Goal: Task Accomplishment & Management: Use online tool/utility

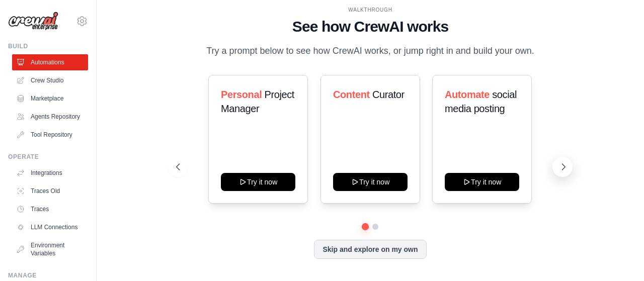
click at [564, 165] on icon at bounding box center [563, 167] width 10 height 10
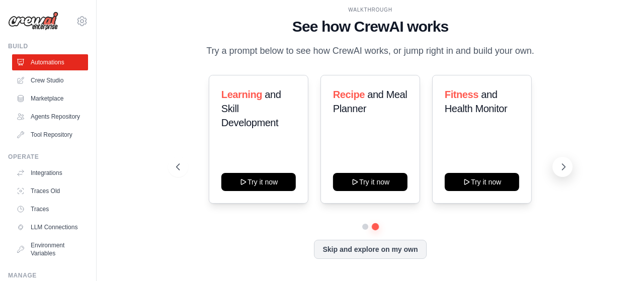
click at [567, 168] on icon at bounding box center [563, 167] width 10 height 10
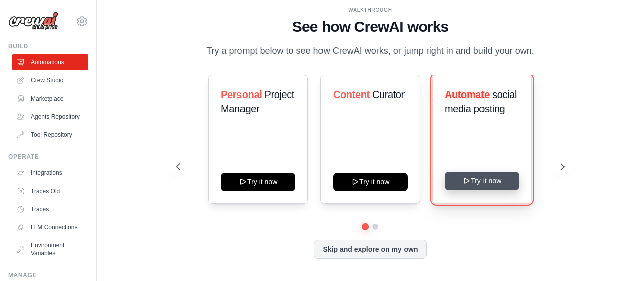
click at [490, 179] on button "Try it now" at bounding box center [482, 181] width 74 height 18
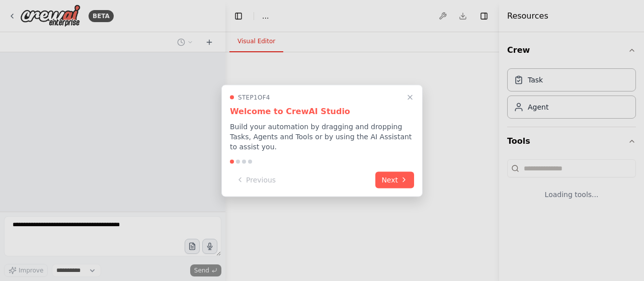
select select "****"
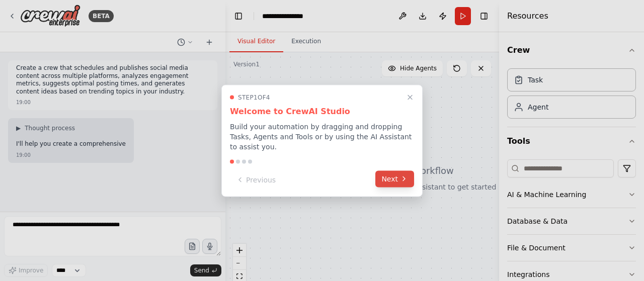
click at [404, 175] on icon at bounding box center [404, 179] width 8 height 8
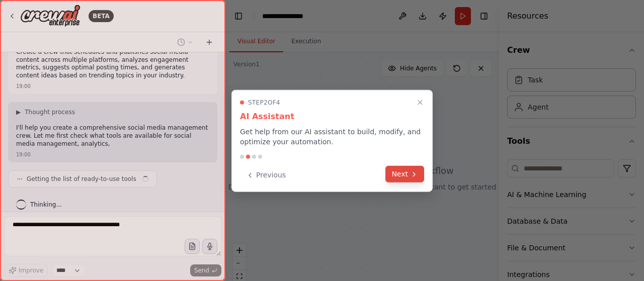
scroll to position [24, 0]
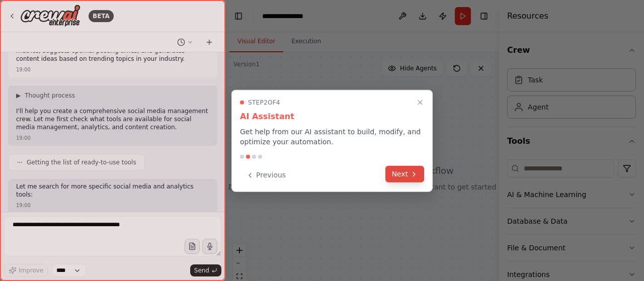
click at [404, 172] on button "Next" at bounding box center [404, 174] width 39 height 17
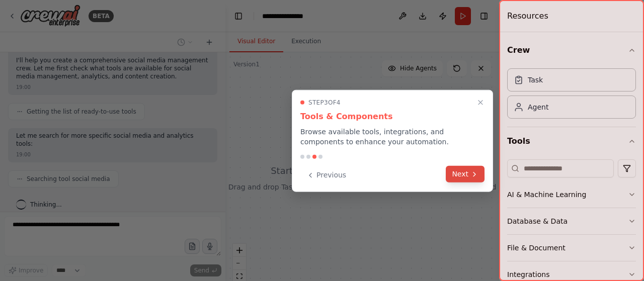
scroll to position [109, 0]
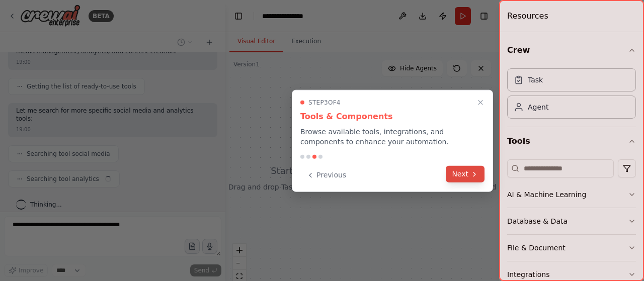
click at [477, 174] on icon at bounding box center [474, 174] width 8 height 8
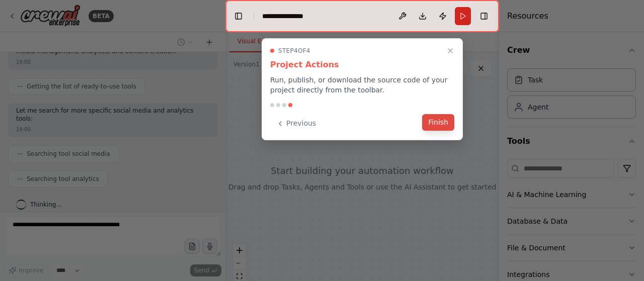
scroll to position [133, 0]
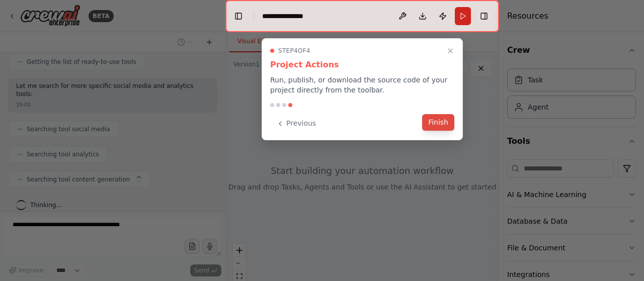
click at [439, 117] on button "Finish" at bounding box center [438, 122] width 32 height 17
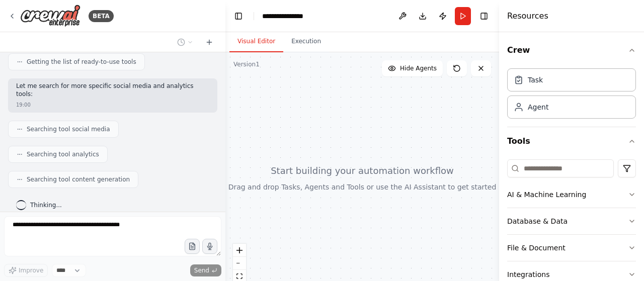
scroll to position [158, 0]
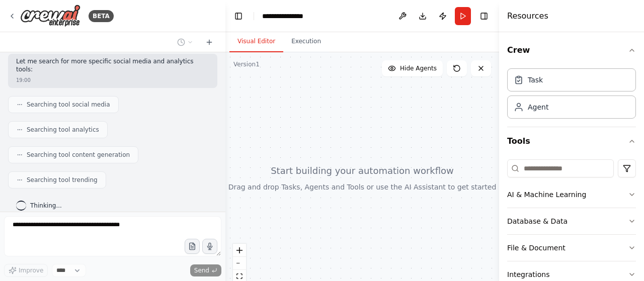
click at [333, 14] on header "**********" at bounding box center [362, 16] width 274 height 32
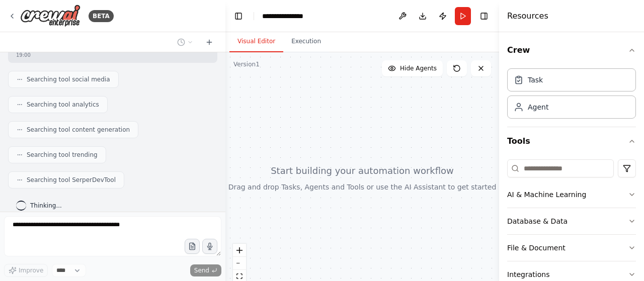
click at [347, 171] on div at bounding box center [362, 178] width 274 height 252
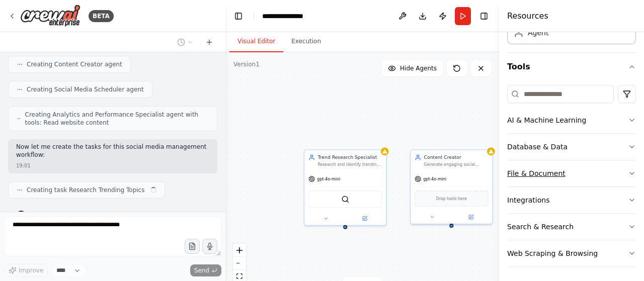
scroll to position [493, 0]
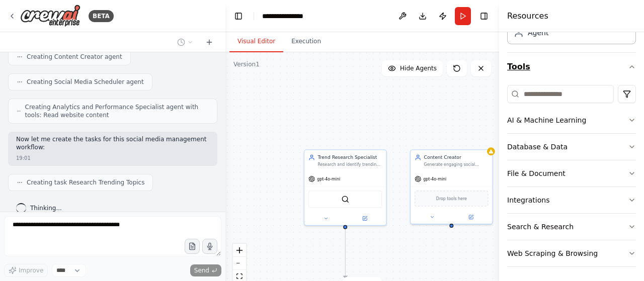
click at [560, 72] on button "Tools" at bounding box center [571, 67] width 129 height 28
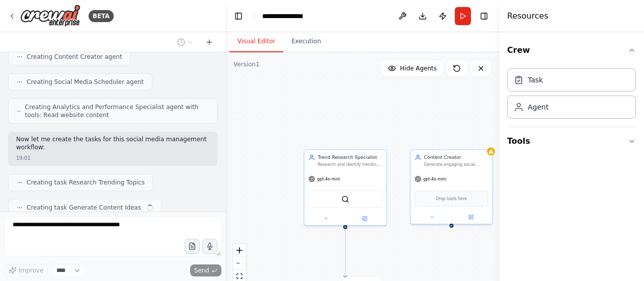
scroll to position [517, 0]
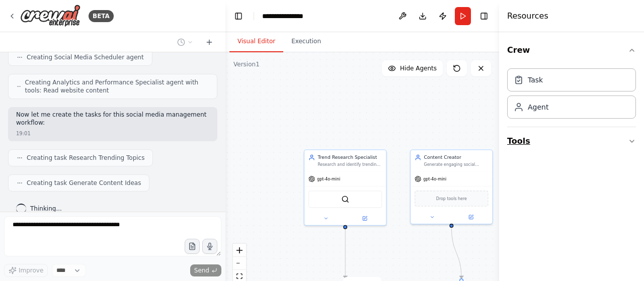
click at [571, 142] on button "Tools" at bounding box center [571, 141] width 129 height 28
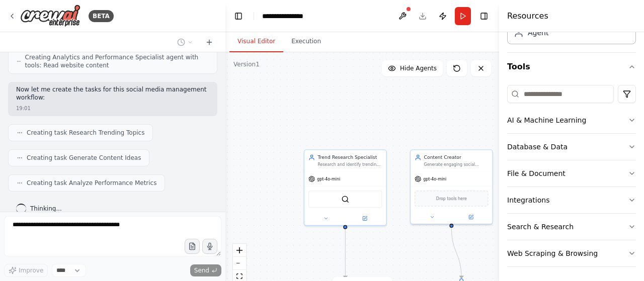
scroll to position [0, 0]
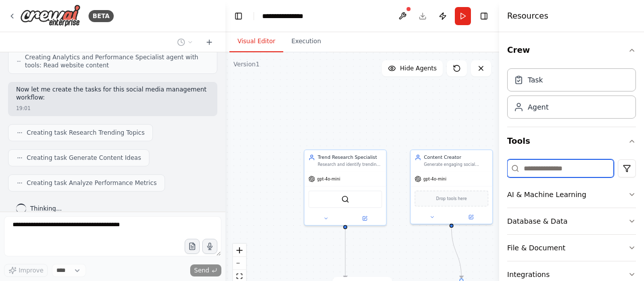
click at [556, 169] on input at bounding box center [560, 168] width 107 height 18
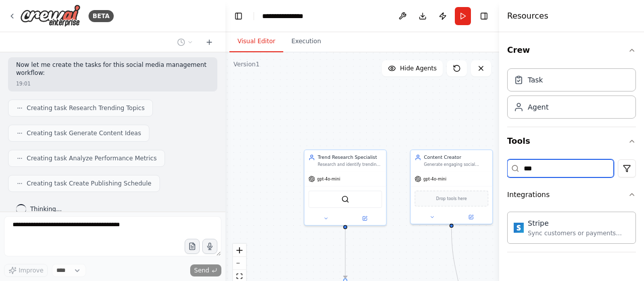
type input "***"
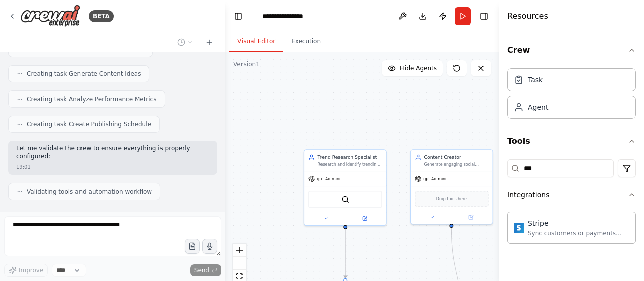
scroll to position [686, 0]
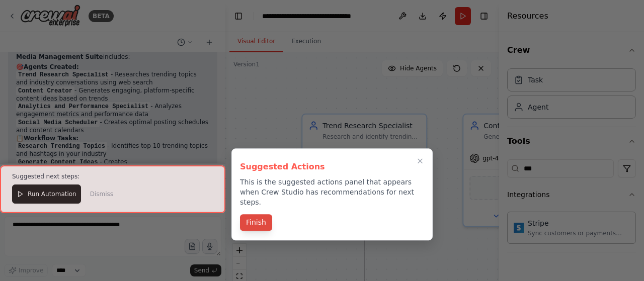
click at [255, 214] on button "Finish" at bounding box center [256, 222] width 32 height 17
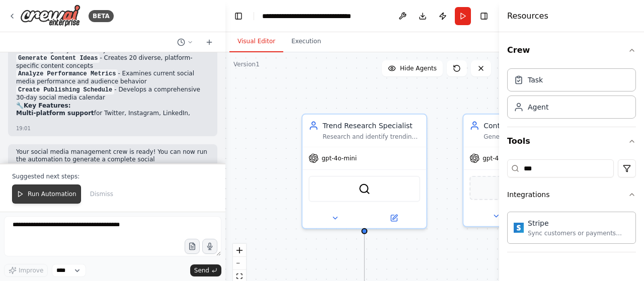
click at [59, 197] on span "Run Automation" at bounding box center [52, 194] width 49 height 8
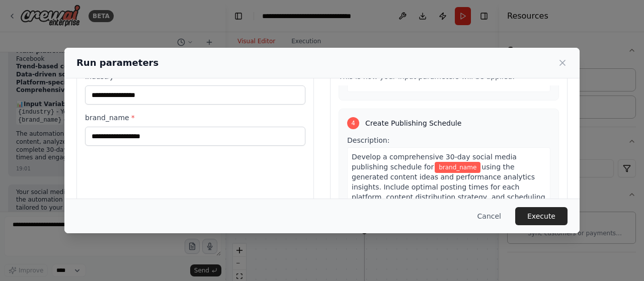
scroll to position [0, 0]
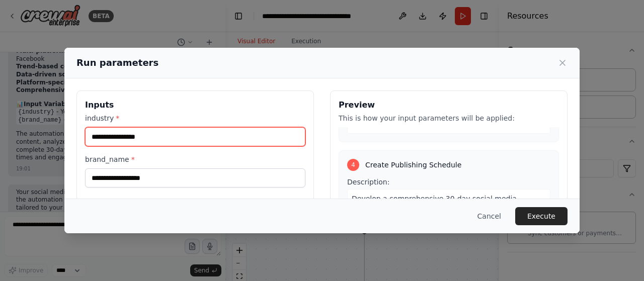
click at [239, 135] on input "industry *" at bounding box center [195, 136] width 220 height 19
type input "*********"
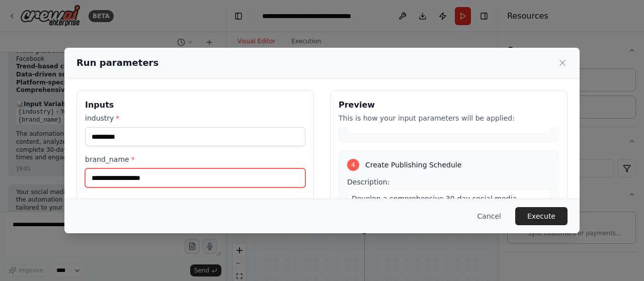
click at [151, 181] on input "brand_name *" at bounding box center [195, 178] width 220 height 19
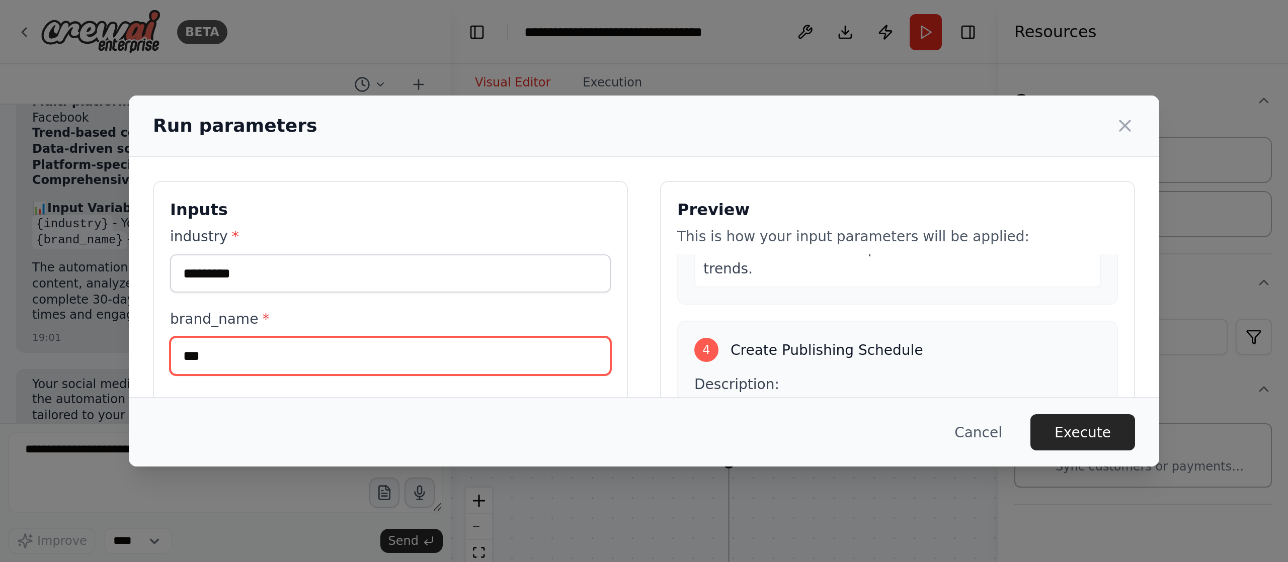
scroll to position [604, 0]
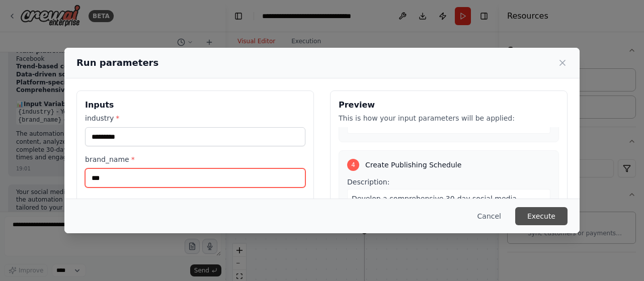
type input "***"
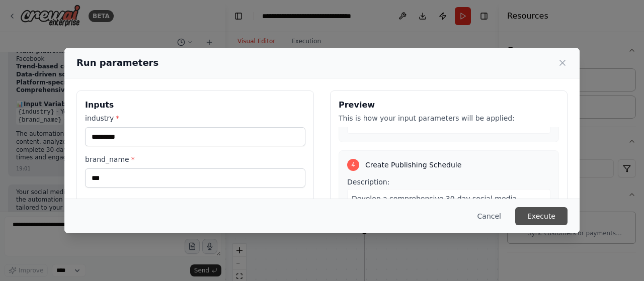
click at [552, 210] on button "Execute" at bounding box center [541, 216] width 52 height 18
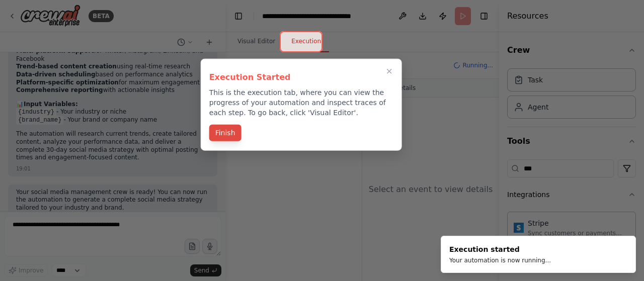
click at [221, 130] on button "Finish" at bounding box center [225, 133] width 32 height 17
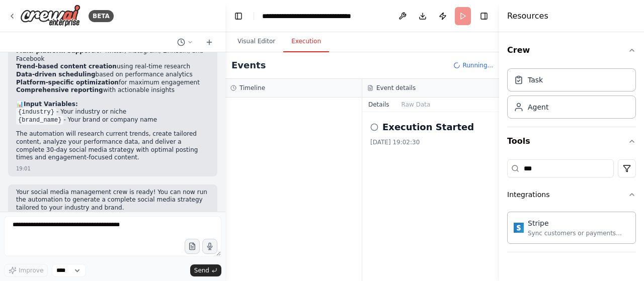
drag, startPoint x: 408, startPoint y: 58, endPoint x: 339, endPoint y: 59, distance: 68.9
click at [339, 59] on div "Events Running..." at bounding box center [362, 65] width 274 height 27
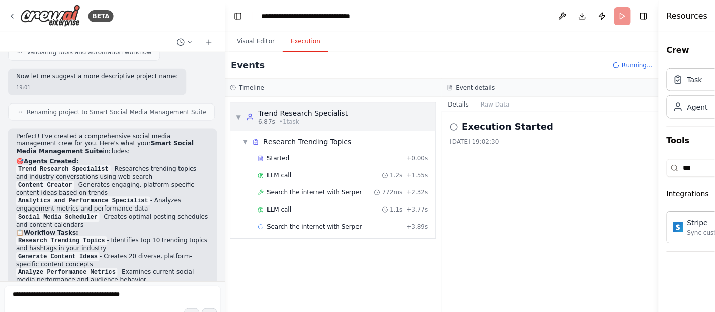
scroll to position [766, 0]
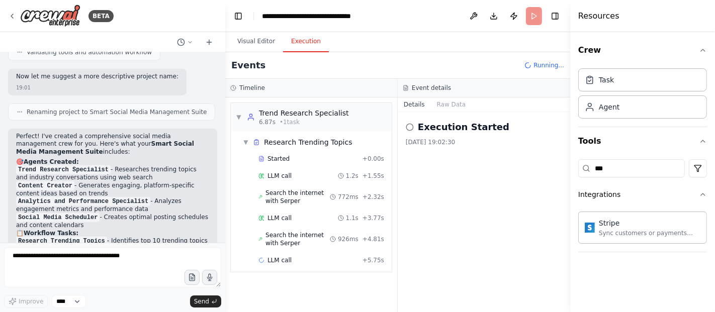
click at [413, 127] on icon at bounding box center [410, 127] width 8 height 8
click at [408, 124] on icon at bounding box center [410, 127] width 8 height 8
click at [451, 137] on div "Execution Started 22/09/2025, 19:02:30" at bounding box center [484, 133] width 156 height 26
click at [409, 127] on icon at bounding box center [410, 127] width 8 height 8
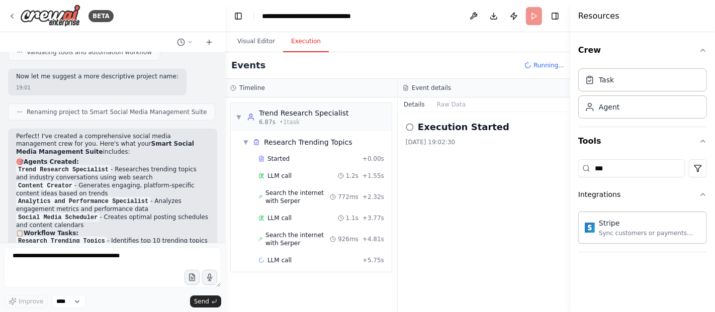
click at [409, 127] on icon at bounding box center [410, 127] width 8 height 8
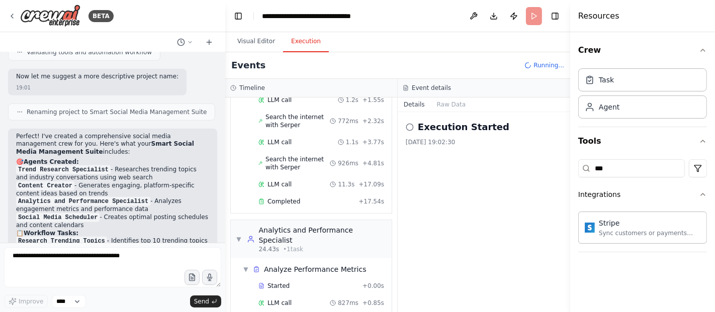
scroll to position [103, 0]
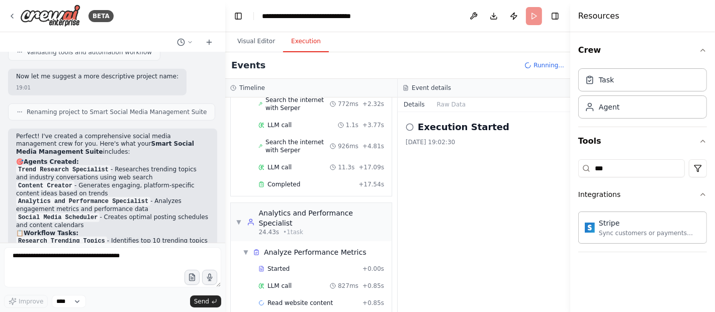
click at [410, 126] on icon at bounding box center [410, 127] width 8 height 8
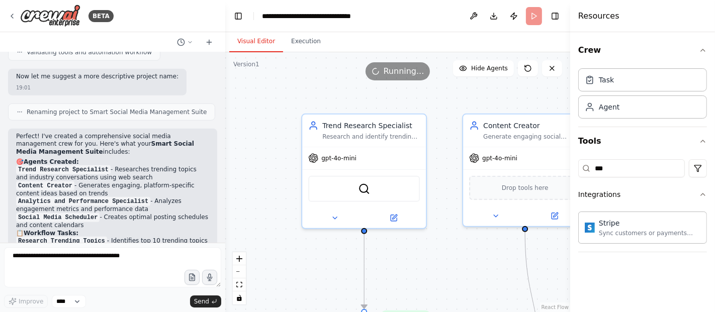
click at [253, 41] on button "Visual Editor" at bounding box center [256, 41] width 54 height 21
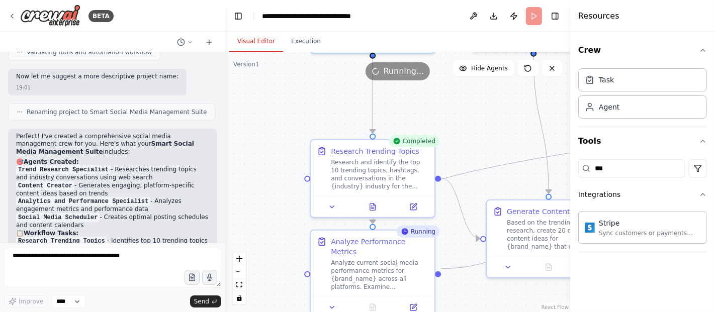
drag, startPoint x: 434, startPoint y: 108, endPoint x: 443, endPoint y: -68, distance: 175.8
click at [443, 0] on html "BETA Create a crew that schedules and publishes social media content across mul…" at bounding box center [357, 156] width 715 height 312
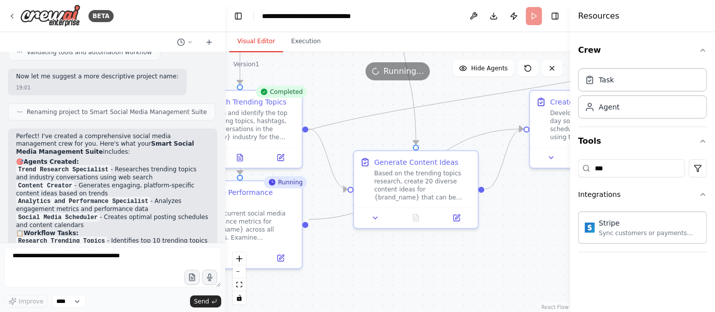
drag, startPoint x: 266, startPoint y: 133, endPoint x: 129, endPoint y: 86, distance: 144.8
click at [129, 86] on div "BETA Create a crew that schedules and publishes social media content across mul…" at bounding box center [357, 156] width 715 height 312
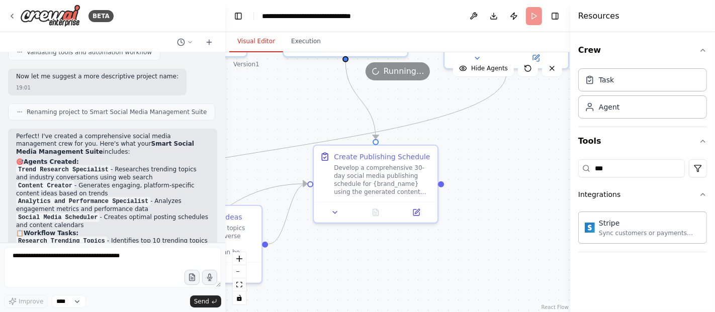
drag, startPoint x: 523, startPoint y: 211, endPoint x: 298, endPoint y: 264, distance: 231.0
click at [299, 266] on div ".deletable-edge-delete-btn { width: 20px; height: 20px; border: 0px solid #ffff…" at bounding box center [397, 182] width 345 height 260
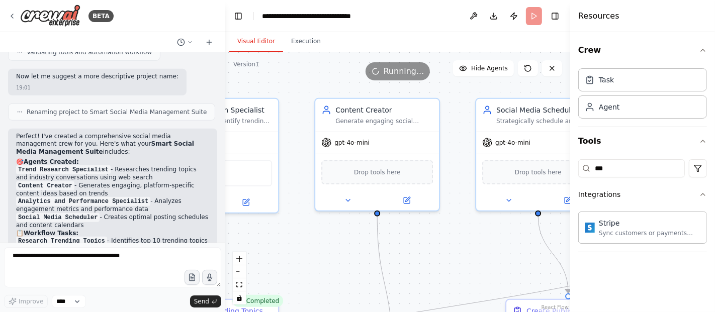
drag, startPoint x: 513, startPoint y: 149, endPoint x: 715, endPoint y: 303, distance: 253.5
click at [643, 281] on div "BETA Create a crew that schedules and publishes social media content across mul…" at bounding box center [357, 156] width 715 height 312
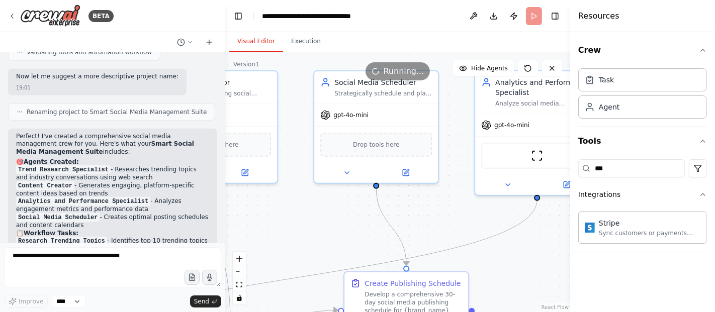
drag, startPoint x: 414, startPoint y: 235, endPoint x: 252, endPoint y: 207, distance: 164.4
click at [252, 207] on div ".deletable-edge-delete-btn { width: 20px; height: 20px; border: 0px solid #ffff…" at bounding box center [397, 182] width 345 height 260
click at [353, 85] on div "Social Media Scheduler" at bounding box center [384, 80] width 98 height 10
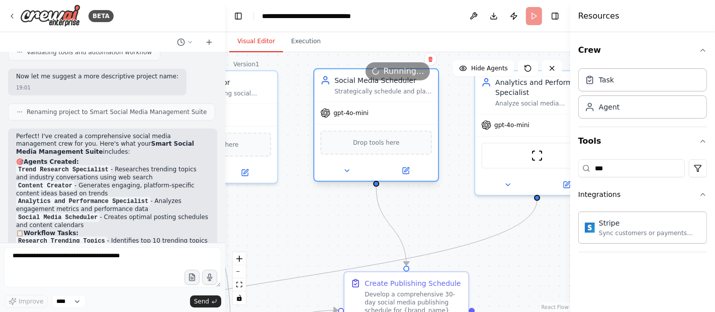
click at [363, 146] on span "Drop tools here" at bounding box center [376, 143] width 47 height 10
click at [365, 146] on span "Drop tools here" at bounding box center [376, 143] width 47 height 10
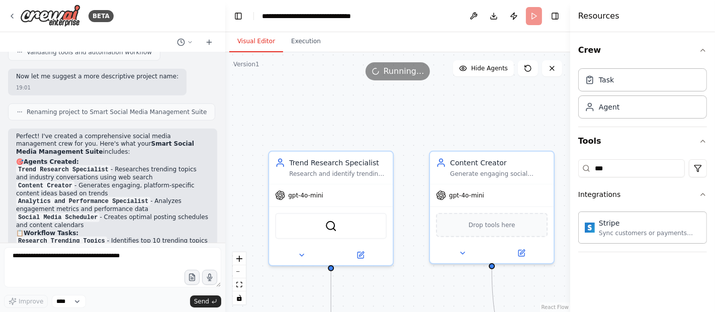
drag, startPoint x: 310, startPoint y: 212, endPoint x: 587, endPoint y: 292, distance: 288.2
click at [587, 281] on div "BETA Create a crew that schedules and publishes social media content across mul…" at bounding box center [357, 156] width 715 height 312
click at [330, 190] on div "gpt-4o-mini" at bounding box center [331, 194] width 124 height 22
click at [322, 229] on div "SerperDevTool" at bounding box center [331, 224] width 112 height 26
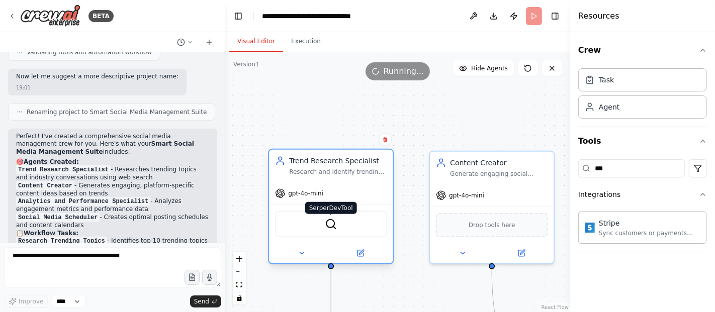
click at [332, 226] on img at bounding box center [331, 224] width 12 height 12
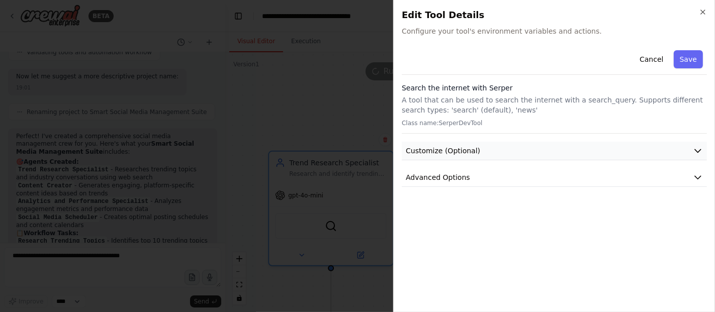
click at [541, 148] on button "Customize (Optional)" at bounding box center [554, 151] width 305 height 19
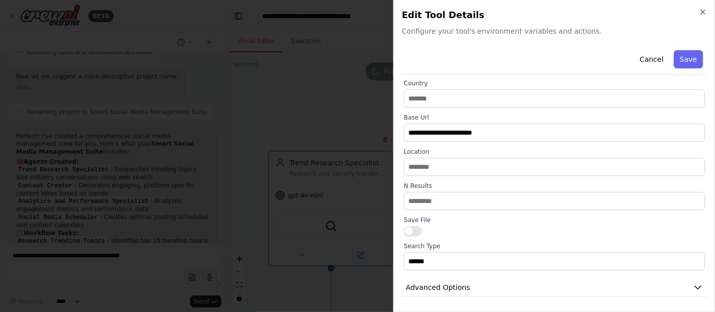
scroll to position [11, 0]
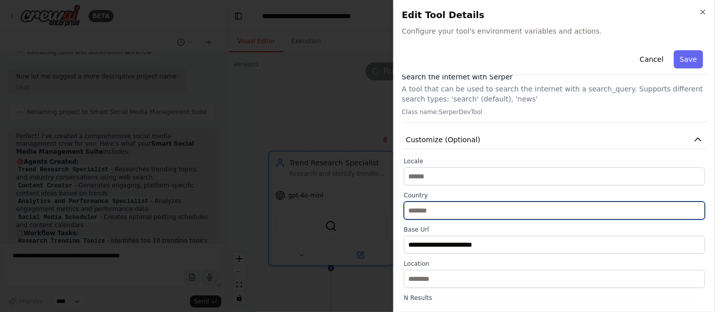
click at [506, 202] on input "text" at bounding box center [554, 211] width 301 height 18
type input "*****"
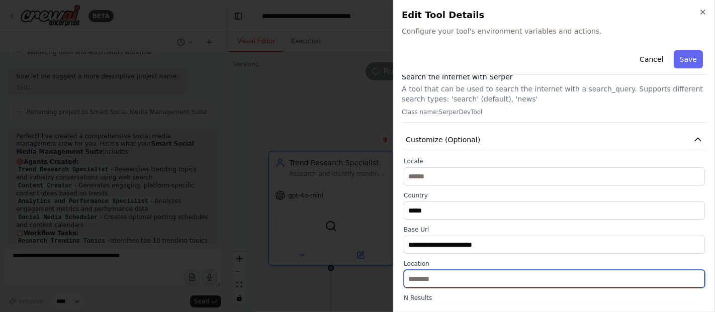
click at [428, 280] on input "text" at bounding box center [554, 279] width 301 height 18
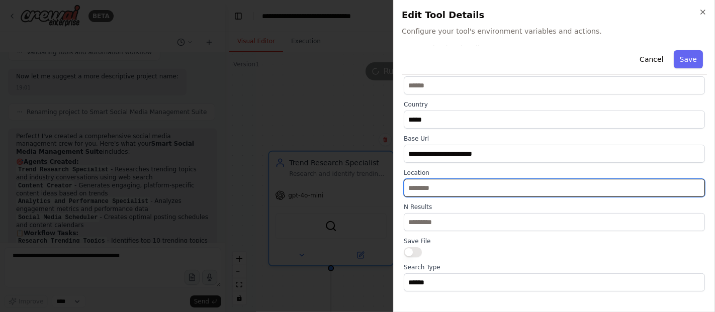
scroll to position [123, 0]
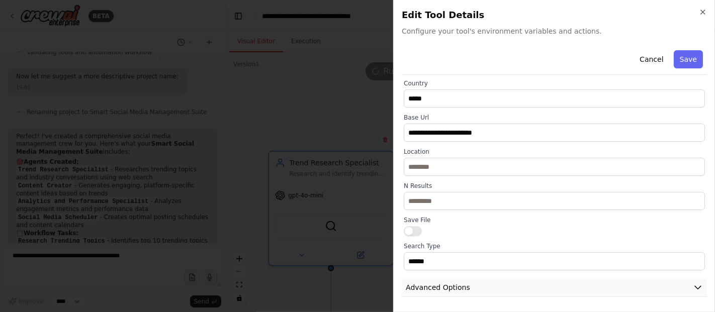
click at [500, 281] on button "Advanced Options" at bounding box center [554, 288] width 305 height 19
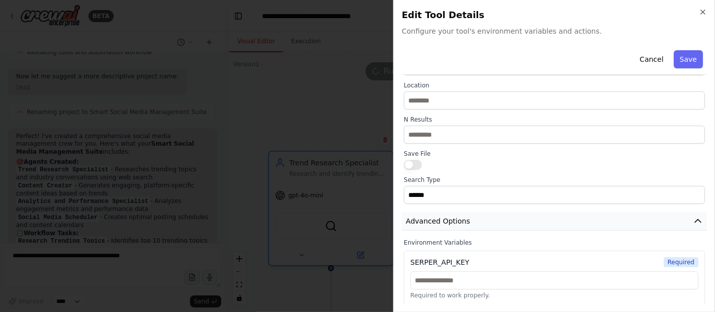
scroll to position [190, 0]
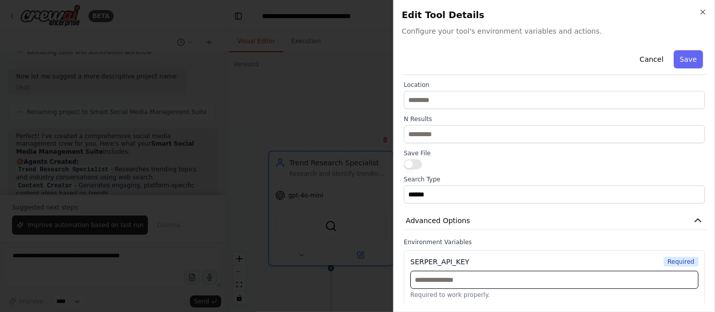
click at [451, 279] on input "text" at bounding box center [555, 280] width 288 height 18
paste input "**********"
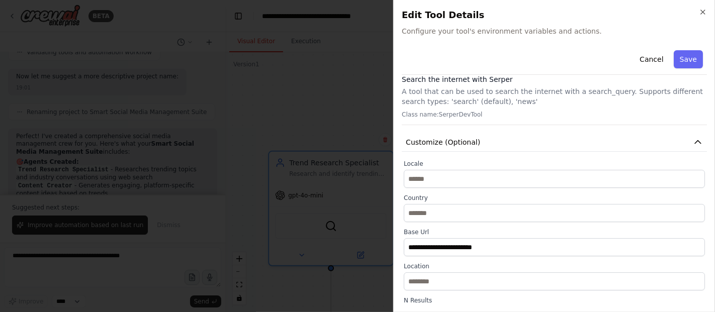
scroll to position [0, 0]
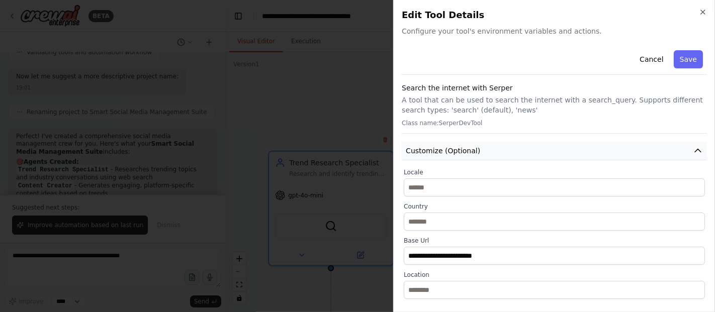
type input "**********"
click at [481, 151] on button "Customize (Optional)" at bounding box center [554, 151] width 305 height 19
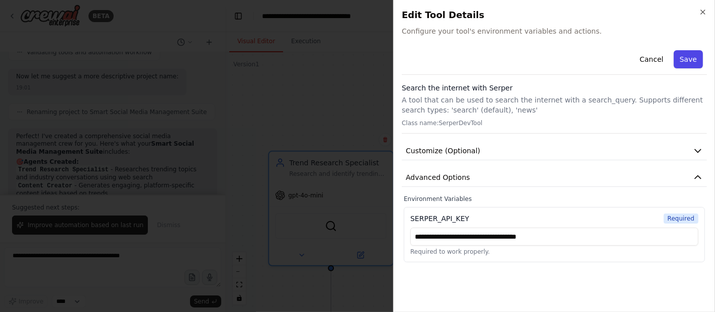
click at [643, 54] on button "Save" at bounding box center [688, 59] width 29 height 18
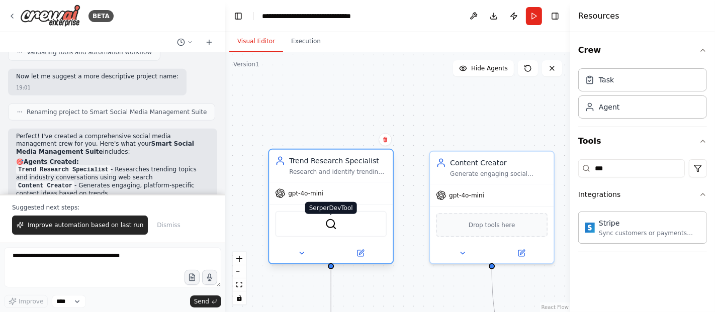
click at [335, 221] on img at bounding box center [331, 224] width 12 height 12
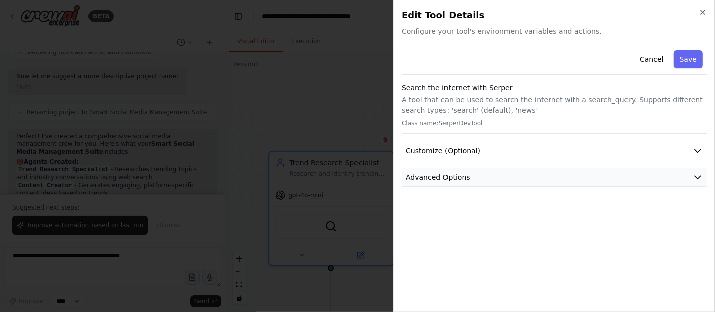
click at [472, 177] on button "Advanced Options" at bounding box center [554, 178] width 305 height 19
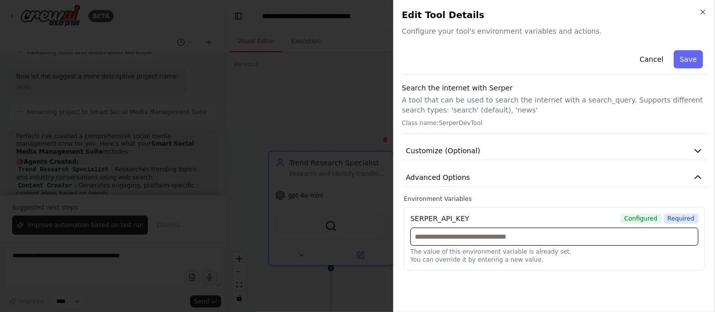
click at [461, 237] on input "text" at bounding box center [555, 237] width 288 height 18
paste input "**********"
type input "**********"
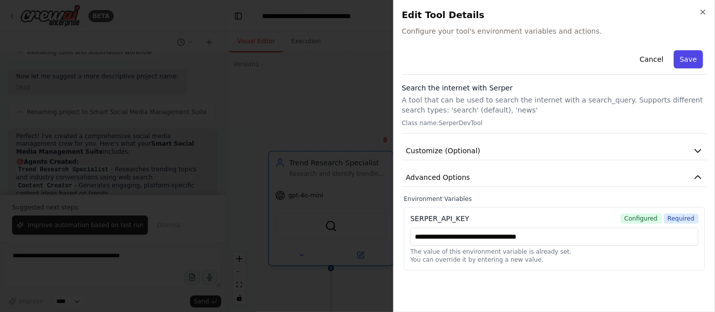
click at [643, 54] on button "Save" at bounding box center [688, 59] width 29 height 18
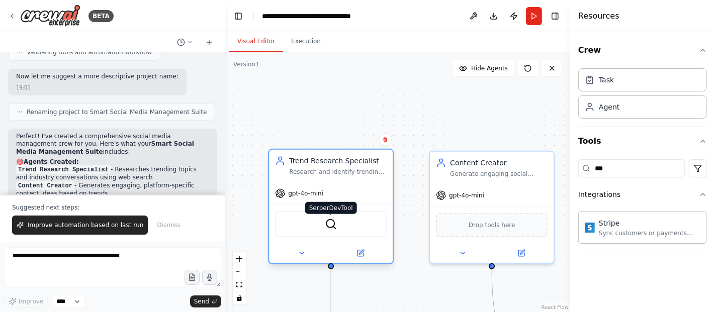
click at [328, 227] on img at bounding box center [331, 224] width 12 height 12
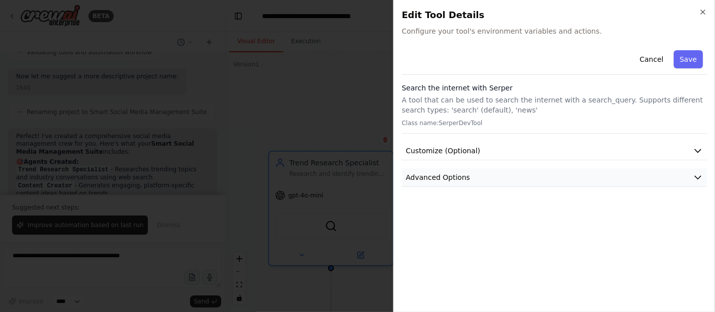
click at [486, 180] on button "Advanced Options" at bounding box center [554, 178] width 305 height 19
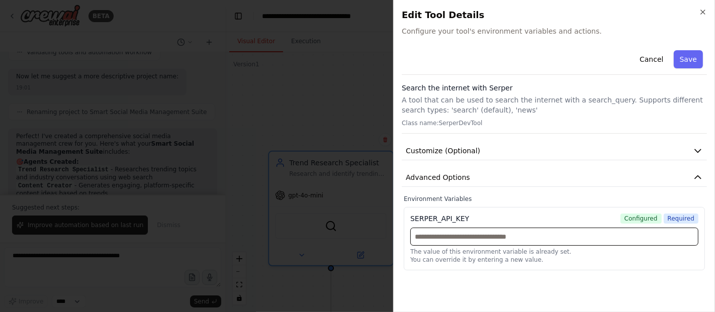
click at [491, 237] on input "text" at bounding box center [555, 237] width 288 height 18
paste input "**********"
type input "**********"
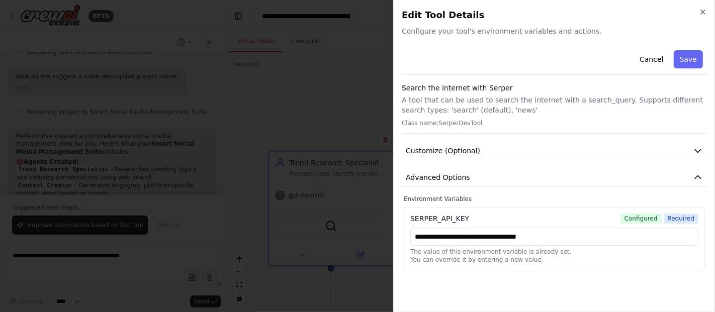
drag, startPoint x: 655, startPoint y: 213, endPoint x: 661, endPoint y: 215, distance: 6.2
click at [643, 214] on span "Configured" at bounding box center [641, 219] width 41 height 10
drag, startPoint x: 681, startPoint y: 216, endPoint x: 692, endPoint y: 162, distance: 55.8
click at [643, 216] on span "Required" at bounding box center [681, 219] width 35 height 10
click at [643, 55] on button "Save" at bounding box center [688, 59] width 29 height 18
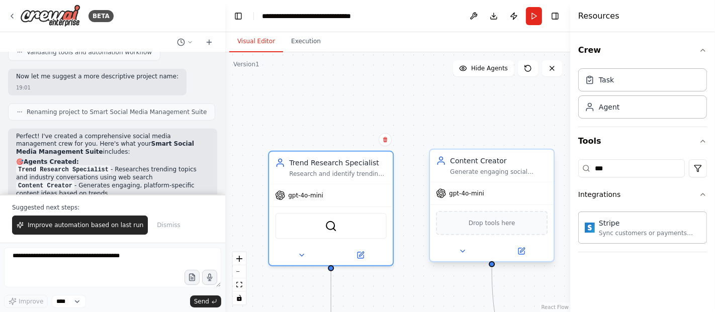
click at [472, 228] on div "Drop tools here" at bounding box center [492, 223] width 112 height 24
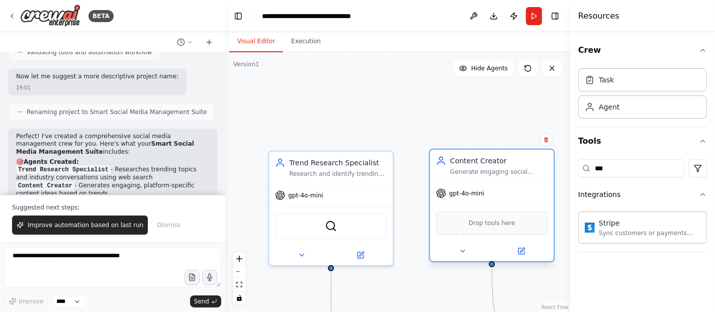
click at [489, 226] on span "Drop tools here" at bounding box center [492, 223] width 47 height 10
click at [490, 223] on span "Drop tools here" at bounding box center [492, 223] width 47 height 10
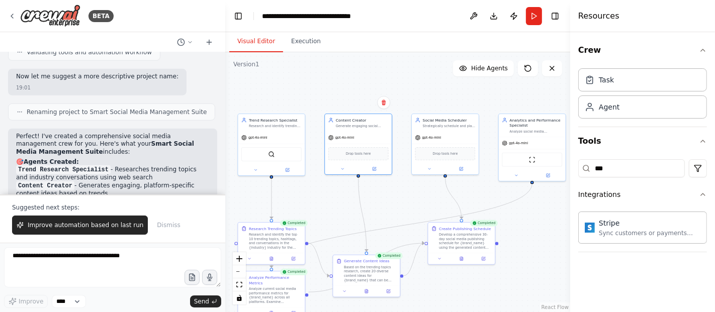
drag, startPoint x: 370, startPoint y: 113, endPoint x: 312, endPoint y: 86, distance: 63.3
click at [312, 86] on div ".deletable-edge-delete-btn { width: 20px; height: 20px; border: 0px solid #ffff…" at bounding box center [397, 182] width 345 height 260
click at [528, 158] on div "ScrapeWebsiteTool" at bounding box center [532, 159] width 60 height 14
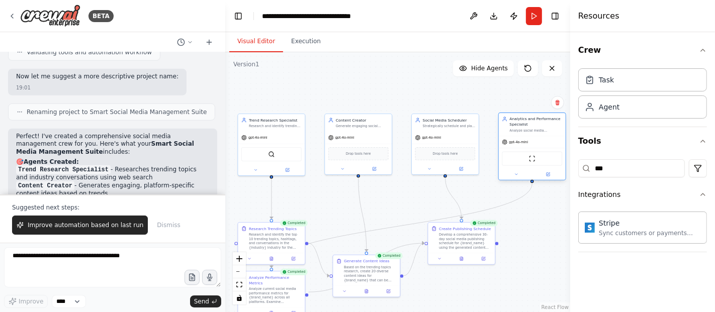
click at [528, 158] on div "ScrapeWebsiteTool" at bounding box center [532, 159] width 60 height 14
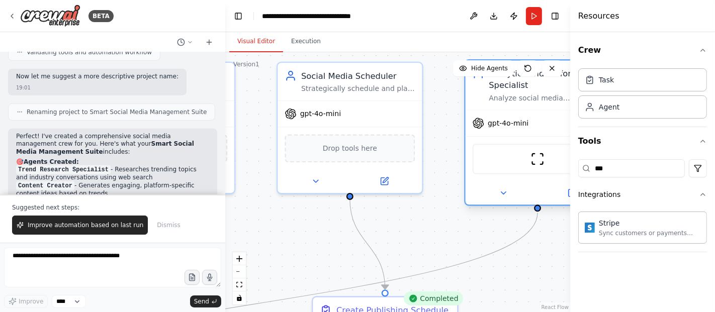
click at [528, 158] on div "ScrapeWebsiteTool" at bounding box center [538, 159] width 130 height 31
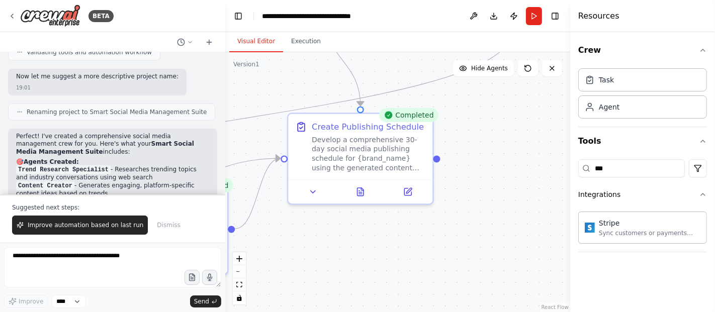
drag, startPoint x: 448, startPoint y: 220, endPoint x: 450, endPoint y: 49, distance: 171.1
click at [448, 49] on div "Visual Editor Execution Version 1 Show Tools Hide Agents .deletable-edge-delete…" at bounding box center [397, 172] width 345 height 280
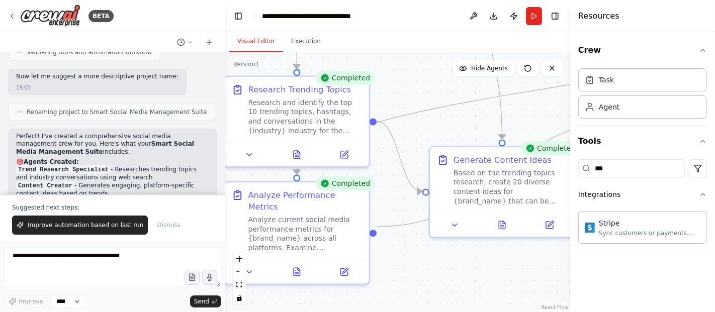
drag, startPoint x: 392, startPoint y: 251, endPoint x: 715, endPoint y: 201, distance: 326.3
click at [643, 201] on div "BETA Create a crew that schedules and publishes social media content across mul…" at bounding box center [357, 156] width 715 height 312
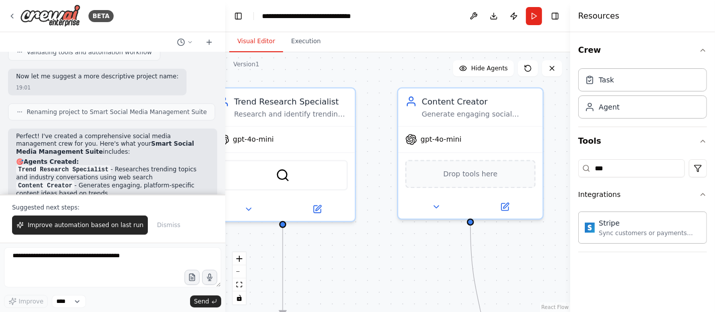
drag, startPoint x: 393, startPoint y: 88, endPoint x: 354, endPoint y: 277, distance: 193.7
click at [372, 281] on html "BETA Create a crew that schedules and publishes social media content across mul…" at bounding box center [357, 156] width 715 height 312
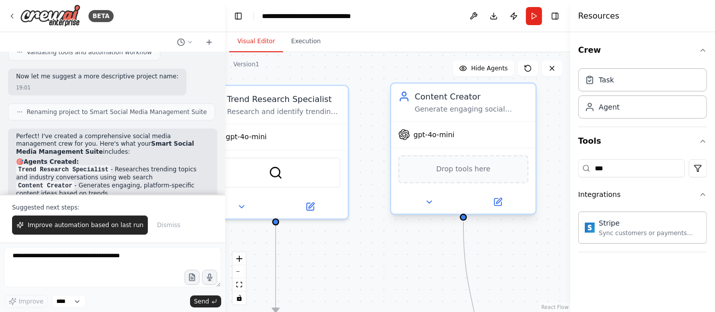
click at [473, 175] on div "Drop tools here" at bounding box center [463, 169] width 130 height 28
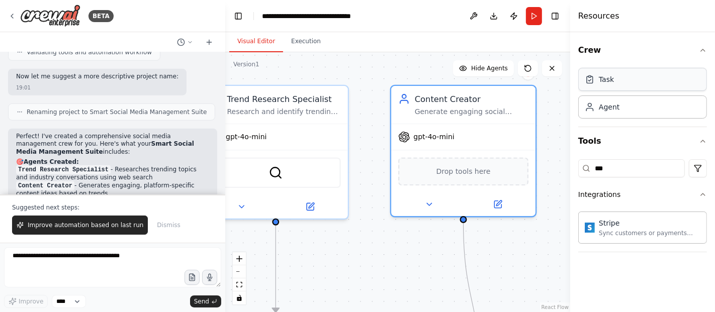
click at [643, 87] on div "Task" at bounding box center [643, 79] width 129 height 23
click at [642, 84] on div "Task" at bounding box center [643, 79] width 129 height 23
click at [643, 49] on button "Crew" at bounding box center [643, 50] width 129 height 28
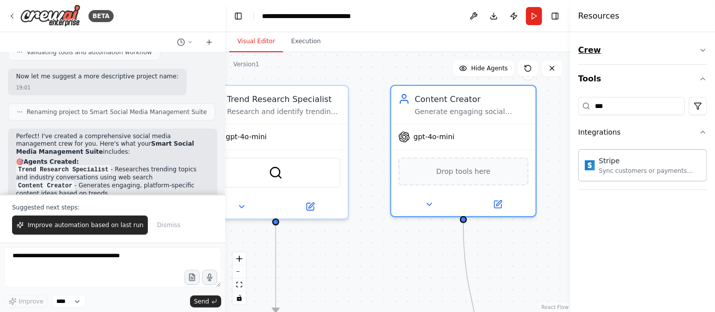
click at [643, 43] on button "Crew" at bounding box center [643, 50] width 129 height 28
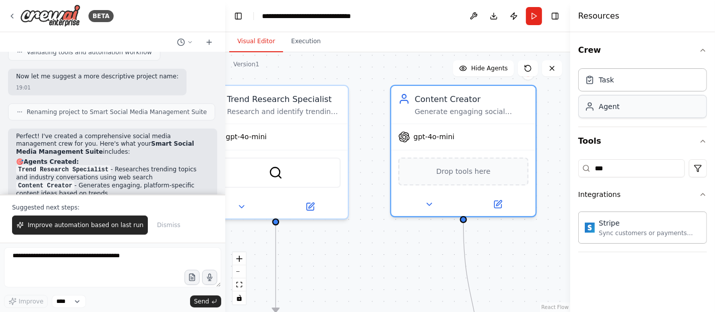
click at [632, 113] on div "Agent" at bounding box center [643, 106] width 129 height 23
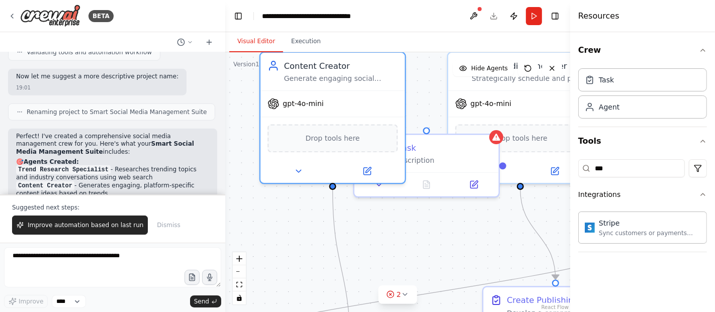
drag, startPoint x: 522, startPoint y: 264, endPoint x: 393, endPoint y: 231, distance: 132.5
click at [393, 231] on div ".deletable-edge-delete-btn { width: 20px; height: 20px; border: 0px solid #ffff…" at bounding box center [397, 182] width 345 height 260
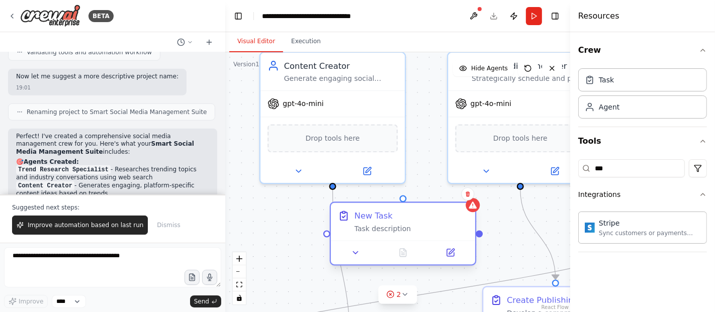
drag, startPoint x: 443, startPoint y: 156, endPoint x: 425, endPoint y: 227, distance: 73.1
click at [418, 230] on div "Task description" at bounding box center [412, 229] width 114 height 10
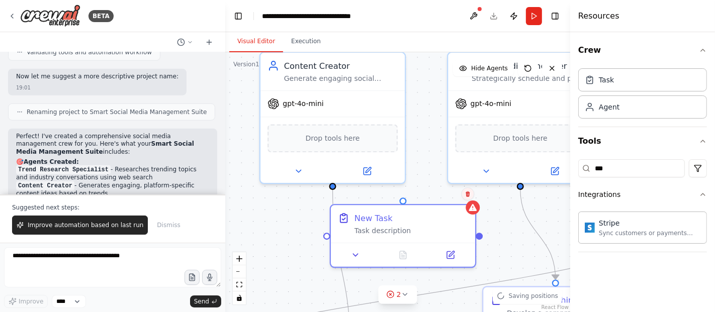
click at [468, 195] on icon at bounding box center [468, 194] width 6 height 6
click at [467, 197] on icon at bounding box center [468, 195] width 4 height 6
click at [466, 194] on icon at bounding box center [468, 194] width 6 height 6
click at [440, 190] on button "Confirm" at bounding box center [440, 194] width 36 height 12
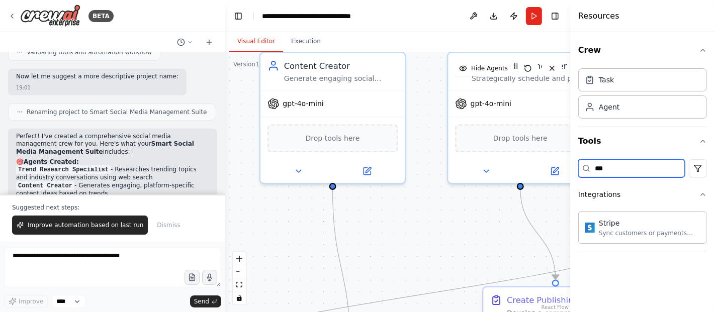
click at [627, 168] on input "***" at bounding box center [632, 168] width 107 height 18
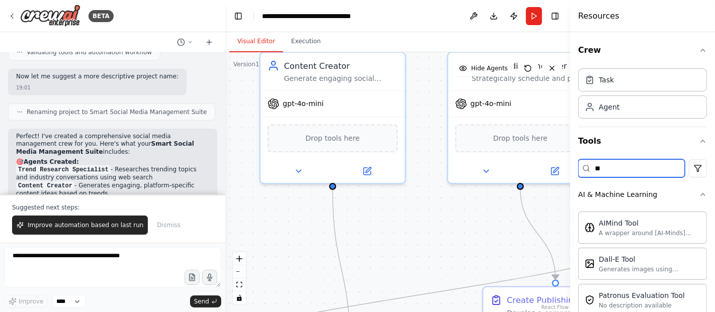
type input "*"
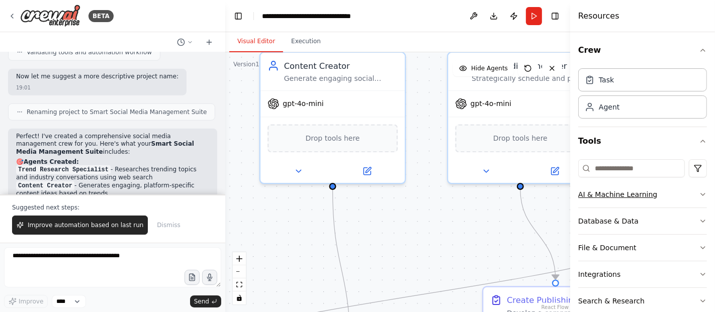
click at [633, 198] on div "AI & Machine Learning" at bounding box center [618, 195] width 79 height 10
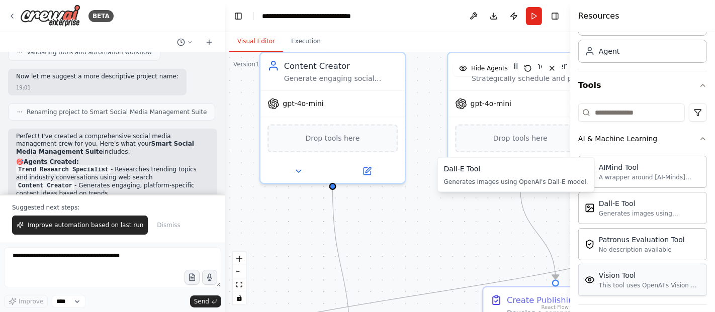
scroll to position [112, 0]
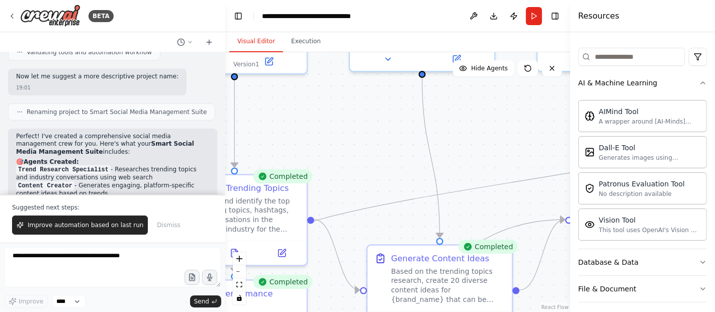
drag, startPoint x: 432, startPoint y: 220, endPoint x: 521, endPoint y: 108, distance: 143.6
click at [521, 108] on div ".deletable-edge-delete-btn { width: 20px; height: 20px; border: 0px solid #ffff…" at bounding box center [397, 182] width 345 height 260
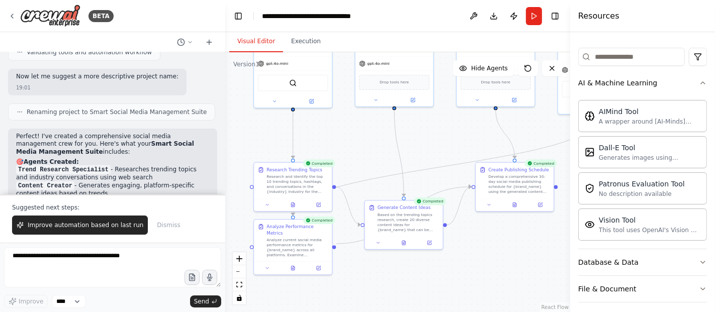
drag, startPoint x: 532, startPoint y: 258, endPoint x: 481, endPoint y: 272, distance: 52.4
click at [481, 272] on div ".deletable-edge-delete-btn { width: 20px; height: 20px; border: 0px solid #ffff…" at bounding box center [397, 182] width 345 height 260
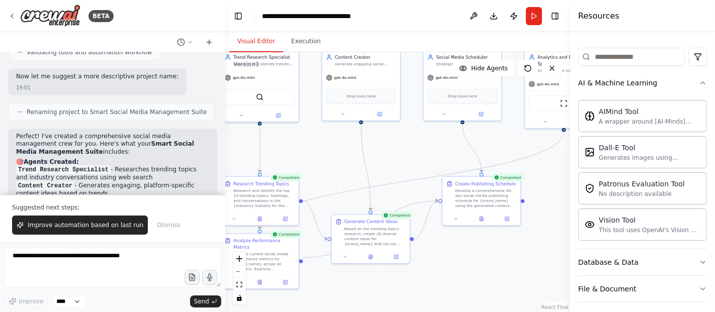
drag, startPoint x: 474, startPoint y: 258, endPoint x: 441, endPoint y: 272, distance: 36.1
click at [441, 272] on div ".deletable-edge-delete-btn { width: 20px; height: 20px; border: 0px solid #ffff…" at bounding box center [397, 182] width 345 height 260
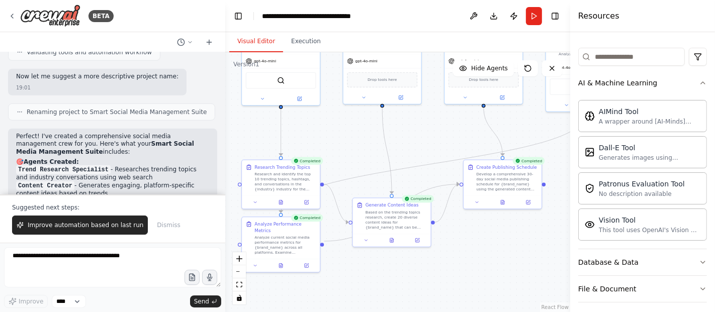
drag, startPoint x: 440, startPoint y: 253, endPoint x: 462, endPoint y: 236, distance: 27.3
click at [462, 236] on div ".deletable-edge-delete-btn { width: 20px; height: 20px; border: 0px solid #ffff…" at bounding box center [397, 182] width 345 height 260
click at [507, 245] on div ".deletable-edge-delete-btn { width: 20px; height: 20px; border: 0px solid #ffff…" at bounding box center [397, 182] width 345 height 260
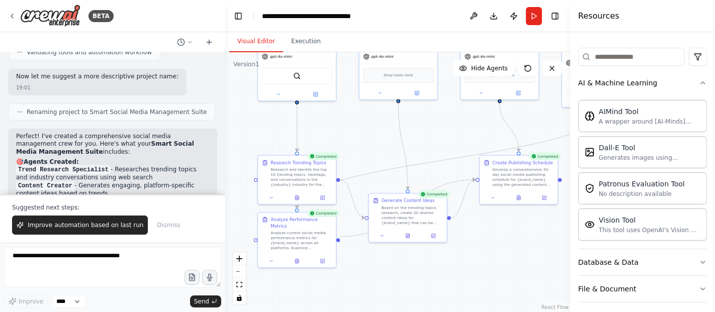
drag, startPoint x: 368, startPoint y: 284, endPoint x: 385, endPoint y: 279, distance: 17.7
click at [385, 279] on div ".deletable-edge-delete-btn { width: 20px; height: 20px; border: 0px solid #ffff…" at bounding box center [397, 182] width 345 height 260
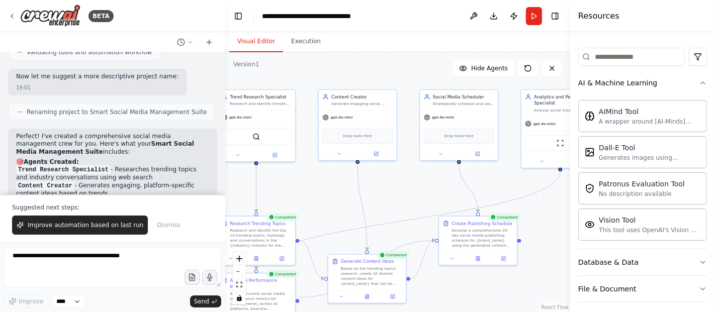
drag, startPoint x: 366, startPoint y: 263, endPoint x: 326, endPoint y: 324, distance: 73.3
click at [326, 281] on html "BETA Create a crew that schedules and publishes social media content across mul…" at bounding box center [357, 156] width 715 height 312
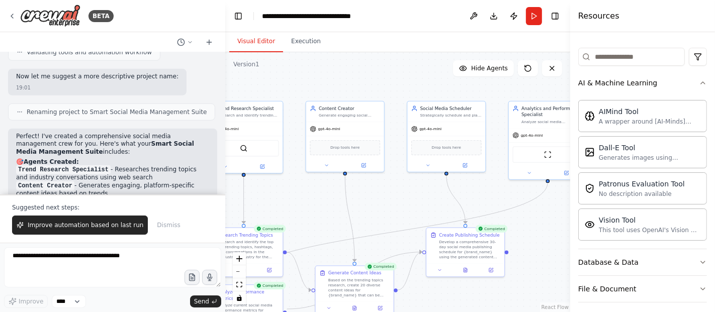
drag, startPoint x: 415, startPoint y: 188, endPoint x: 403, endPoint y: 200, distance: 17.4
click at [403, 200] on div ".deletable-edge-delete-btn { width: 20px; height: 20px; border: 0px solid #ffff…" at bounding box center [397, 182] width 345 height 260
click at [529, 160] on div "ScrapeWebsiteTool" at bounding box center [548, 153] width 70 height 17
click at [529, 170] on icon at bounding box center [529, 172] width 5 height 5
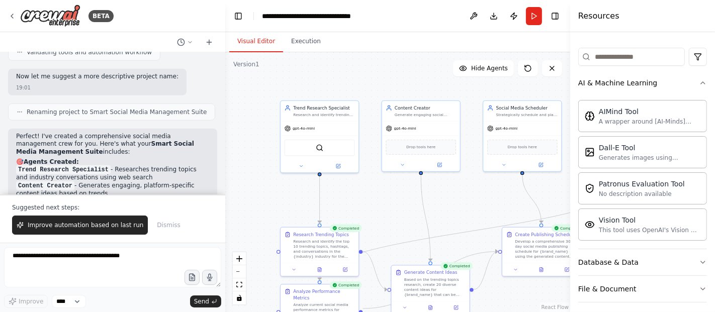
drag, startPoint x: 290, startPoint y: 208, endPoint x: 366, endPoint y: 208, distance: 76.0
click at [366, 208] on div ".deletable-edge-delete-btn { width: 20px; height: 20px; border: 0px solid #ffff…" at bounding box center [397, 182] width 345 height 260
click at [302, 170] on div at bounding box center [320, 165] width 78 height 13
click at [303, 167] on button at bounding box center [301, 166] width 36 height 8
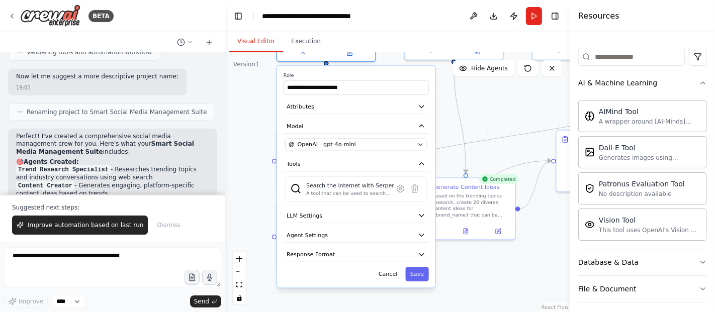
drag, startPoint x: 246, startPoint y: 178, endPoint x: 247, endPoint y: 70, distance: 107.2
click at [247, 70] on div ".deletable-edge-delete-btn { width: 20px; height: 20px; border: 0px solid #ffff…" at bounding box center [397, 182] width 345 height 260
click at [338, 231] on button "Agent Settings" at bounding box center [356, 235] width 145 height 15
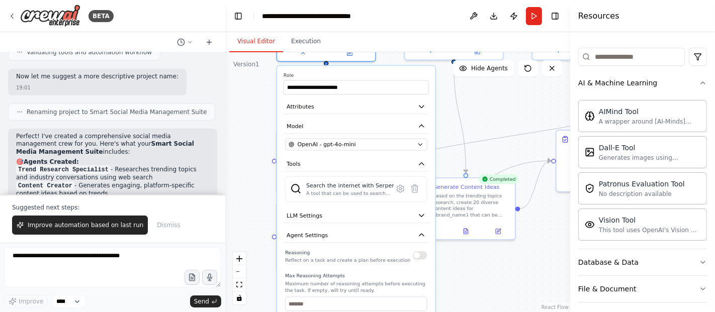
click at [423, 255] on button "button" at bounding box center [420, 256] width 15 height 8
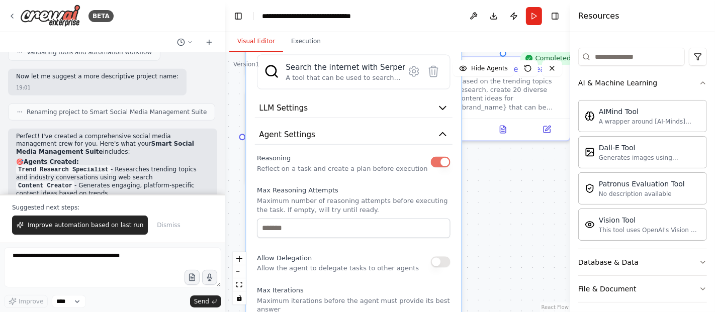
drag, startPoint x: 240, startPoint y: 203, endPoint x: 242, endPoint y: 106, distance: 97.1
click at [242, 106] on div ".deletable-edge-delete-btn { width: 20px; height: 20px; border: 0px solid #ffff…" at bounding box center [397, 182] width 345 height 260
click at [283, 98] on button "LLM Settings" at bounding box center [354, 108] width 198 height 20
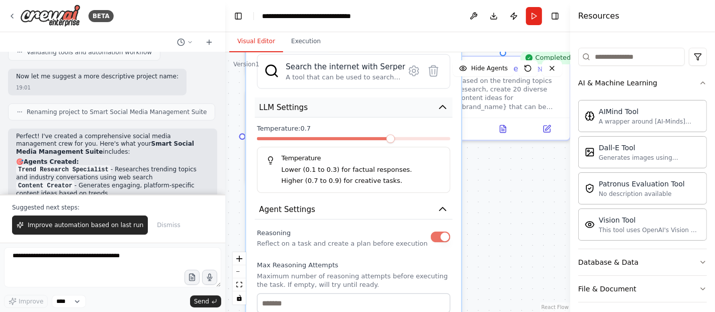
click at [365, 106] on button "LLM Settings" at bounding box center [354, 108] width 198 height 20
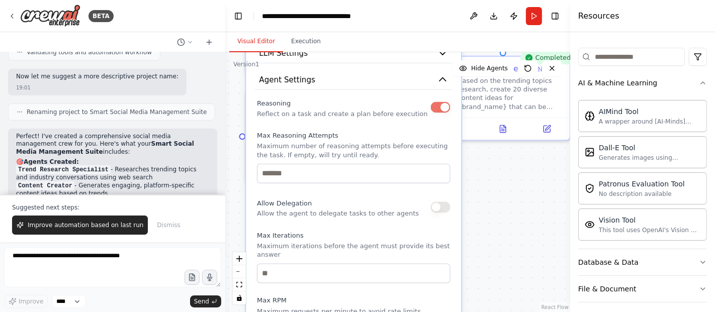
drag, startPoint x: 332, startPoint y: 157, endPoint x: 331, endPoint y: 101, distance: 55.9
click at [331, 101] on div "Reasoning Reflect on a task and create a plan before execution" at bounding box center [342, 108] width 171 height 22
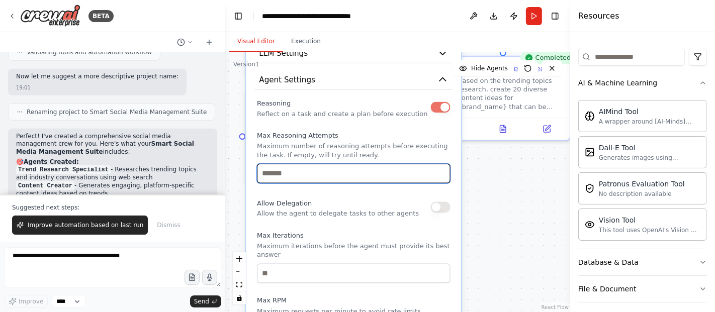
click at [307, 173] on input "number" at bounding box center [354, 174] width 194 height 20
click at [443, 173] on input "*" at bounding box center [354, 174] width 194 height 20
click at [441, 167] on input "*" at bounding box center [354, 174] width 194 height 20
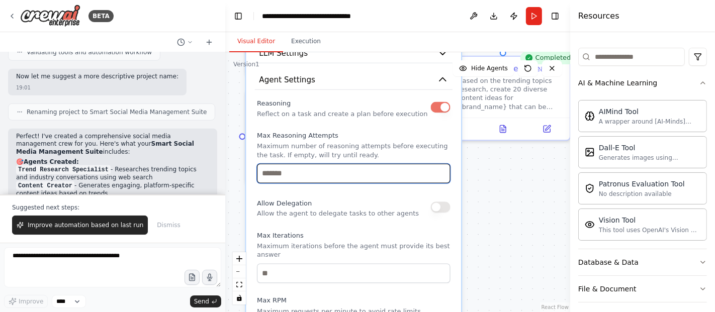
click at [441, 167] on input "*" at bounding box center [354, 174] width 194 height 20
type input "*"
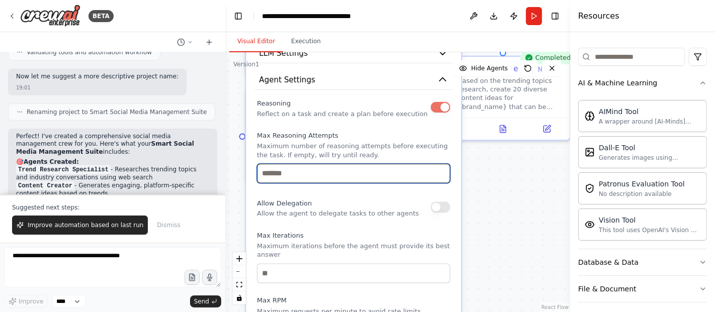
click at [441, 167] on input "*" at bounding box center [354, 174] width 194 height 20
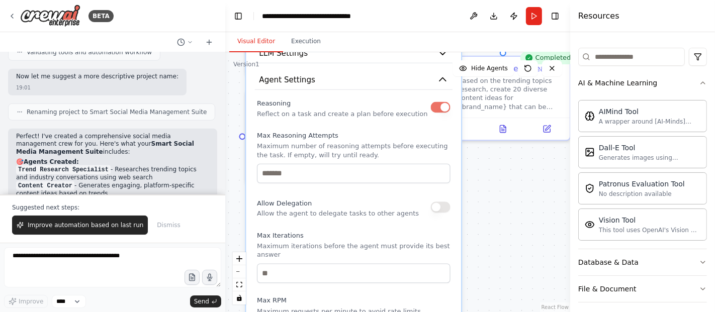
click at [442, 203] on button "button" at bounding box center [441, 207] width 20 height 11
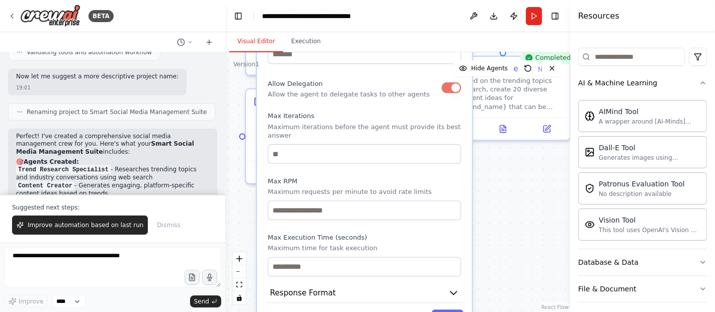
drag, startPoint x: 369, startPoint y: 208, endPoint x: 378, endPoint y: 94, distance: 114.5
click at [378, 94] on p "Allow the agent to delegate tasks to other agents" at bounding box center [349, 94] width 162 height 9
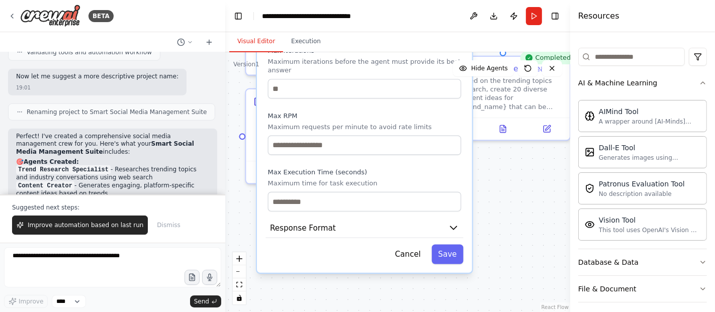
drag, startPoint x: 357, startPoint y: 215, endPoint x: 361, endPoint y: 147, distance: 67.5
click at [361, 147] on div "Reasoning Reflect on a task and create a plan before execution Max Reasoning At…" at bounding box center [365, 62] width 194 height 300
click at [342, 194] on input "number" at bounding box center [365, 202] width 194 height 20
click at [451, 192] on input "*" at bounding box center [365, 202] width 194 height 20
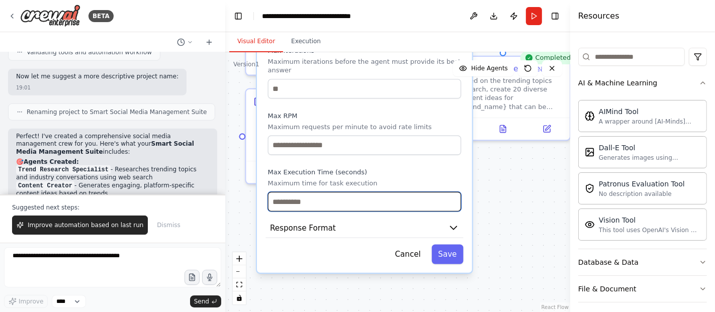
click at [451, 192] on input "*" at bounding box center [365, 202] width 194 height 20
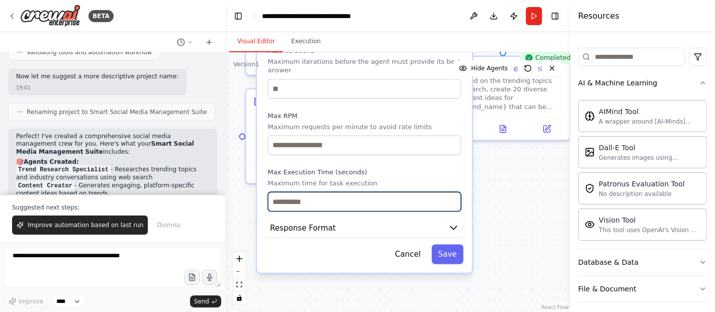
click at [451, 192] on input "*" at bounding box center [365, 202] width 194 height 20
click at [451, 192] on input "**" at bounding box center [365, 202] width 194 height 20
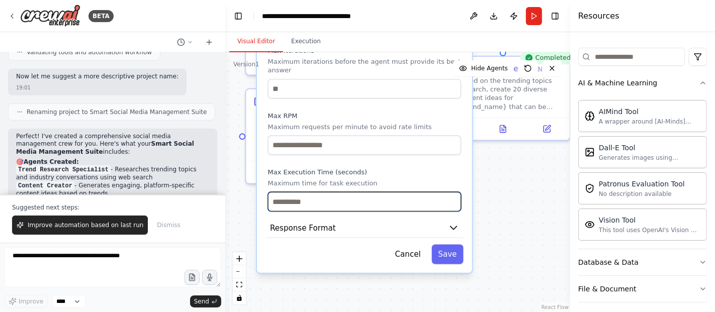
click at [451, 192] on input "**" at bounding box center [365, 202] width 194 height 20
type input "**"
click at [451, 192] on input "**" at bounding box center [365, 202] width 194 height 20
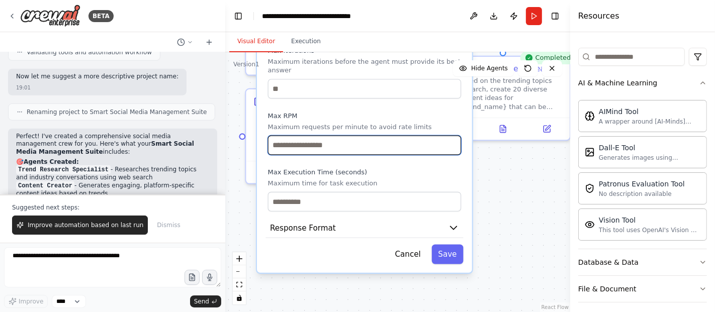
click at [372, 136] on input "number" at bounding box center [365, 146] width 194 height 20
click at [454, 136] on input "*" at bounding box center [365, 146] width 194 height 20
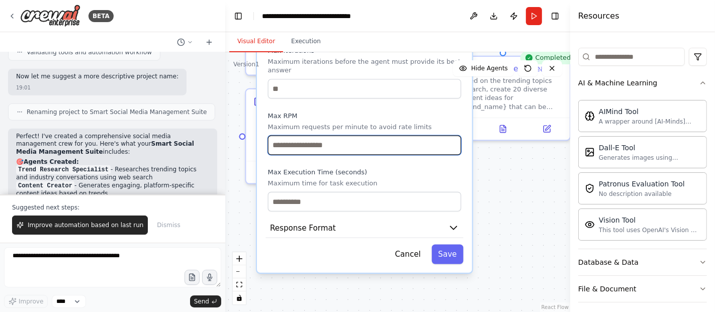
click at [454, 136] on input "*" at bounding box center [365, 146] width 194 height 20
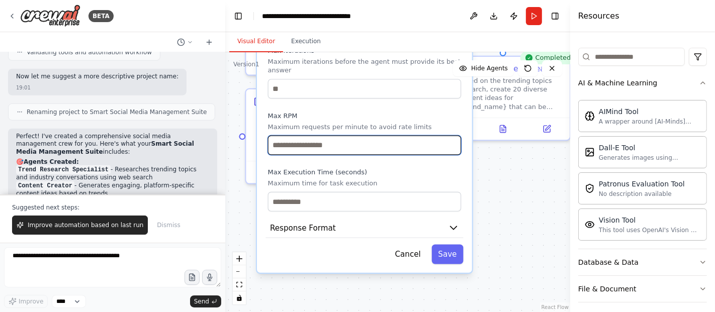
type input "**"
click at [454, 136] on input "**" at bounding box center [365, 146] width 194 height 20
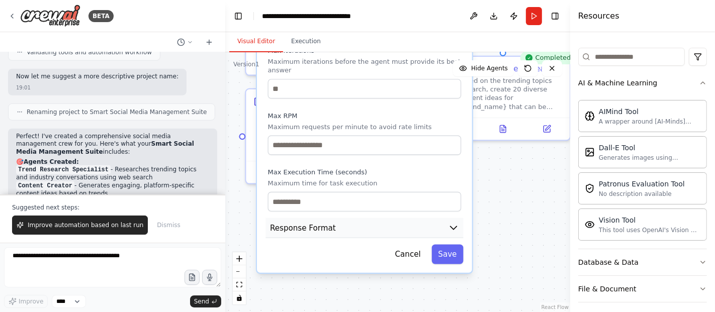
click at [447, 218] on button "Response Format" at bounding box center [365, 228] width 198 height 20
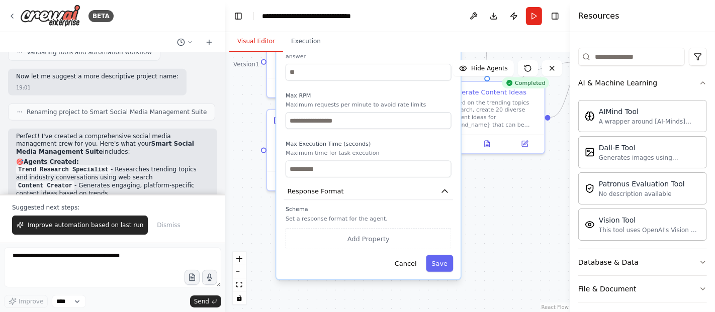
drag, startPoint x: 382, startPoint y: 234, endPoint x: 384, endPoint y: 191, distance: 43.3
click at [384, 206] on label "Schema" at bounding box center [369, 210] width 166 height 8
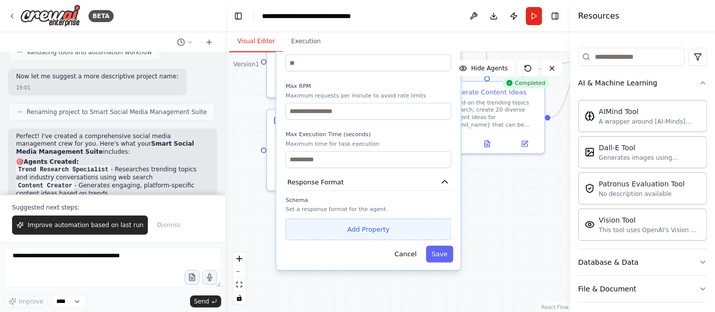
click at [375, 219] on button "Add Property" at bounding box center [369, 230] width 166 height 22
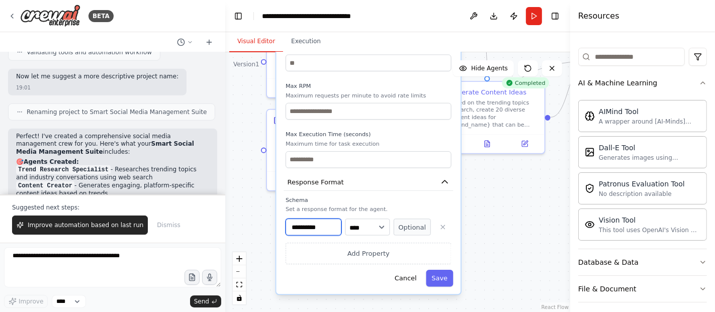
click at [338, 220] on input "**********" at bounding box center [314, 227] width 56 height 17
click at [369, 220] on select "**** ******* ******* **** ******" at bounding box center [368, 227] width 45 height 17
click at [442, 270] on button "Save" at bounding box center [439, 278] width 27 height 17
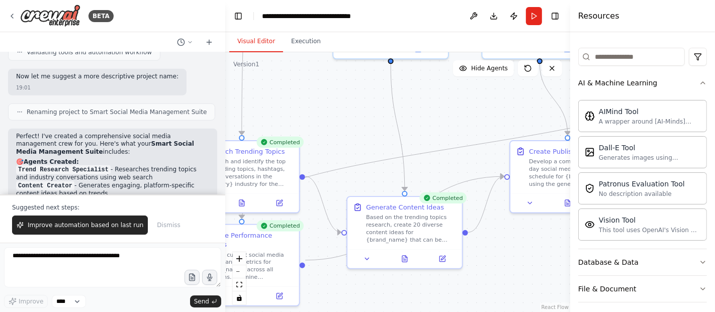
drag, startPoint x: 433, startPoint y: 219, endPoint x: 330, endPoint y: 293, distance: 126.8
click at [328, 281] on html "BETA Create a crew that schedules and publishes social media content across mul…" at bounding box center [357, 156] width 715 height 312
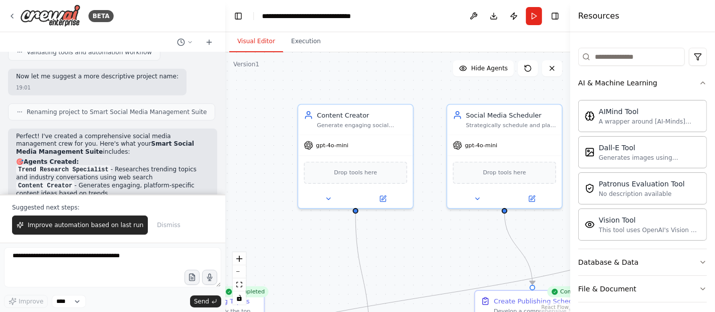
drag, startPoint x: 326, startPoint y: 92, endPoint x: 312, endPoint y: 244, distance: 152.1
click at [312, 245] on div ".deletable-edge-delete-btn { width: 20px; height: 20px; border: 0px solid #ffff…" at bounding box center [397, 182] width 345 height 260
click at [527, 65] on icon at bounding box center [528, 68] width 8 height 8
click at [529, 69] on icon at bounding box center [528, 68] width 8 height 8
click at [552, 66] on icon at bounding box center [552, 68] width 8 height 8
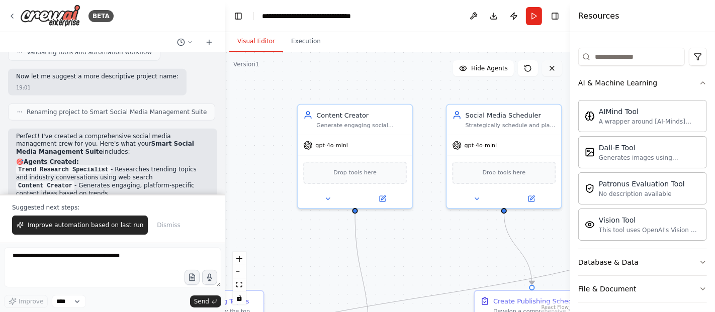
click at [555, 68] on icon at bounding box center [552, 68] width 8 height 8
click at [554, 68] on icon at bounding box center [552, 68] width 8 height 8
click at [553, 68] on icon at bounding box center [552, 68] width 8 height 8
click at [552, 68] on icon at bounding box center [552, 68] width 4 height 4
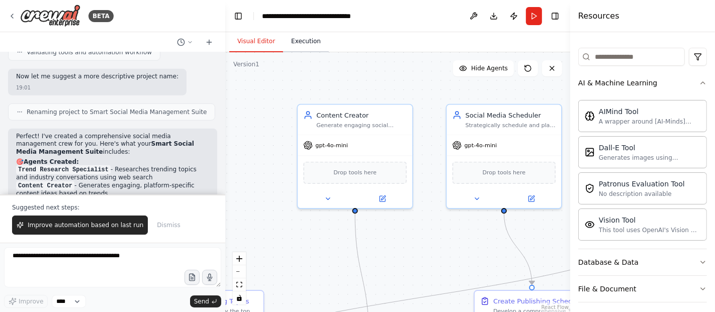
click at [296, 42] on button "Execution" at bounding box center [306, 41] width 46 height 21
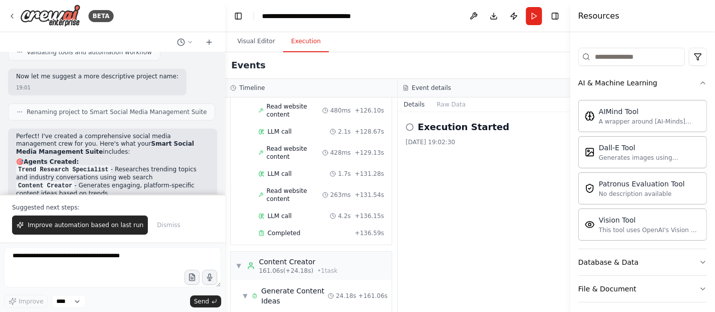
scroll to position [793, 0]
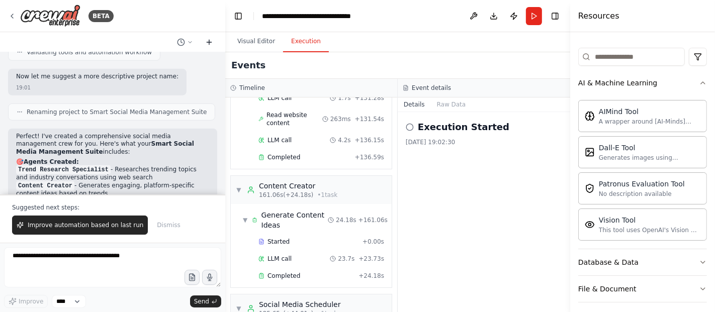
click at [207, 43] on icon at bounding box center [209, 42] width 8 height 8
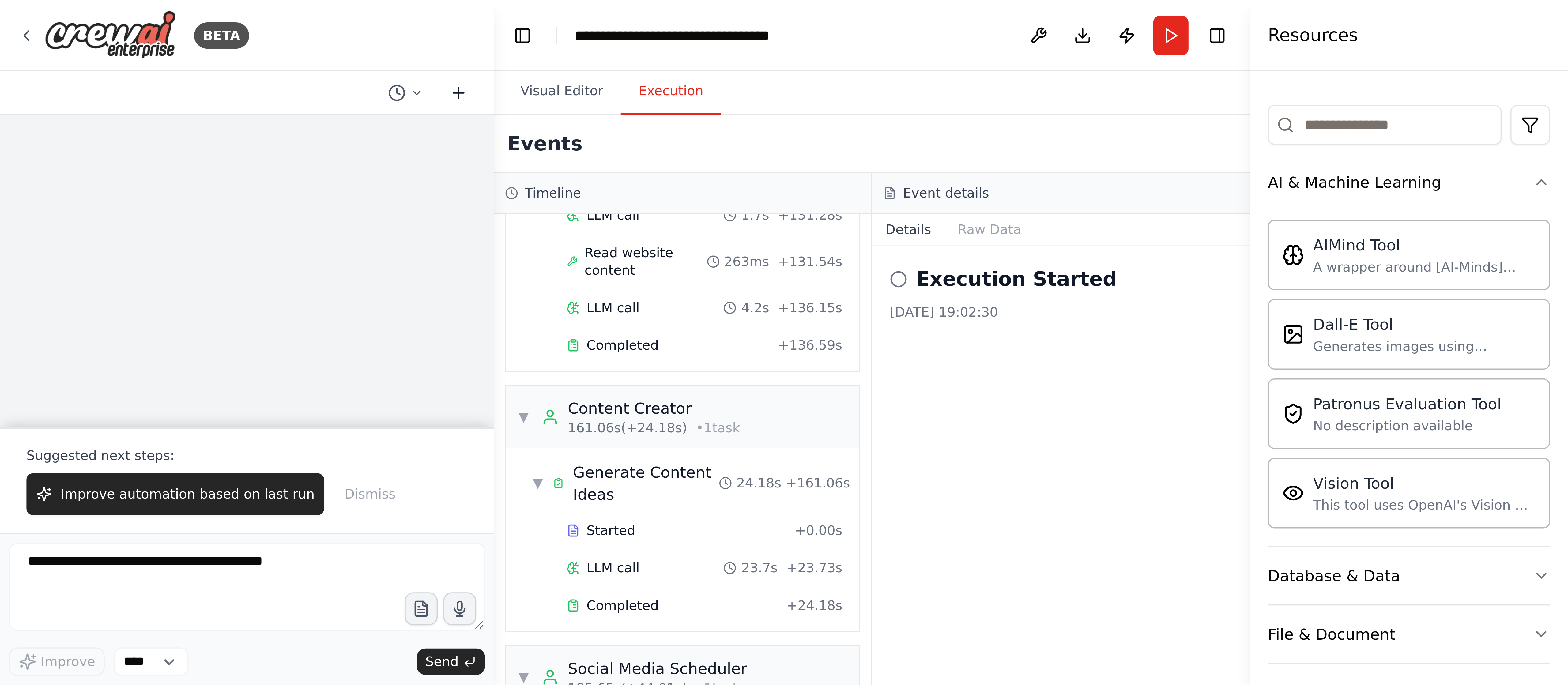
scroll to position [0, 0]
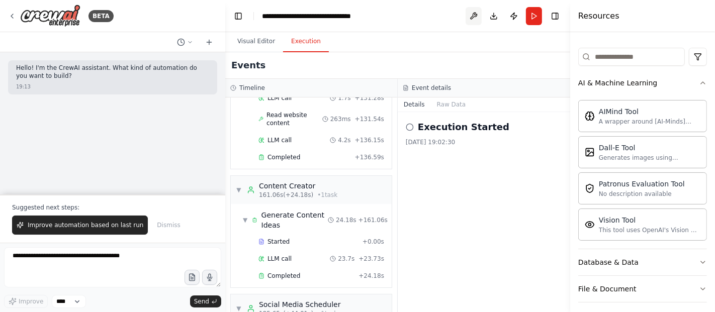
click at [470, 12] on button at bounding box center [474, 16] width 16 height 18
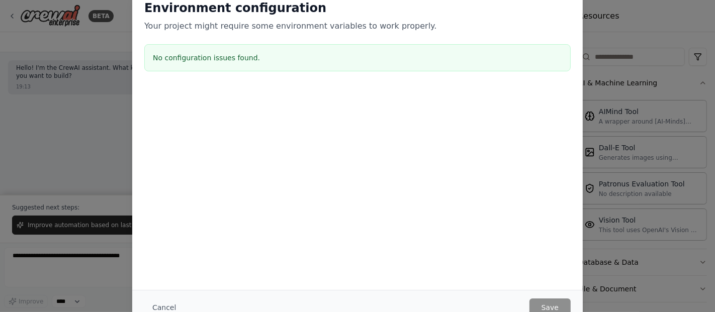
click at [253, 37] on div "Environment configuration Your project might require some environment variables…" at bounding box center [357, 38] width 451 height 100
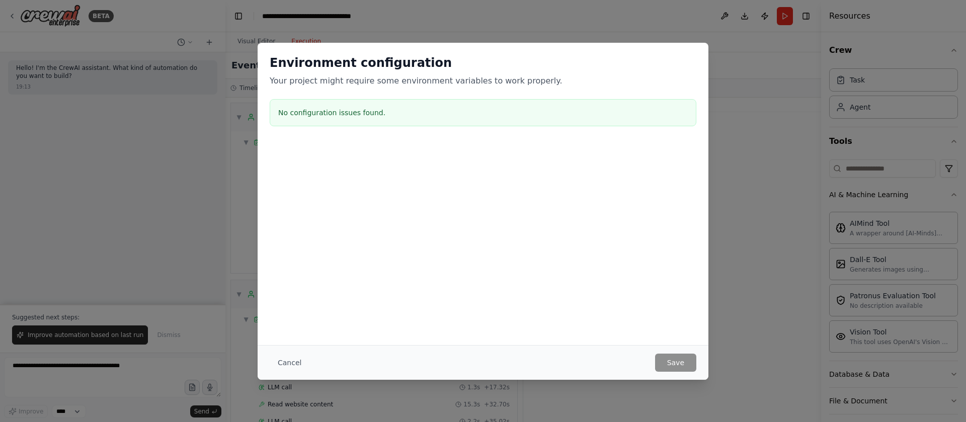
click at [643, 115] on div "Environment configuration Your project might require some environment variables…" at bounding box center [483, 211] width 966 height 422
click at [286, 281] on button "Cancel" at bounding box center [290, 363] width 40 height 18
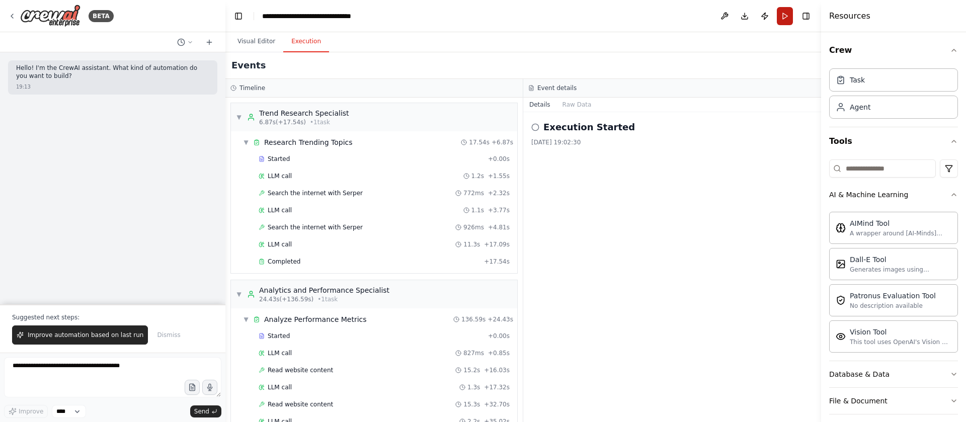
click at [643, 13] on button "Run" at bounding box center [785, 16] width 16 height 18
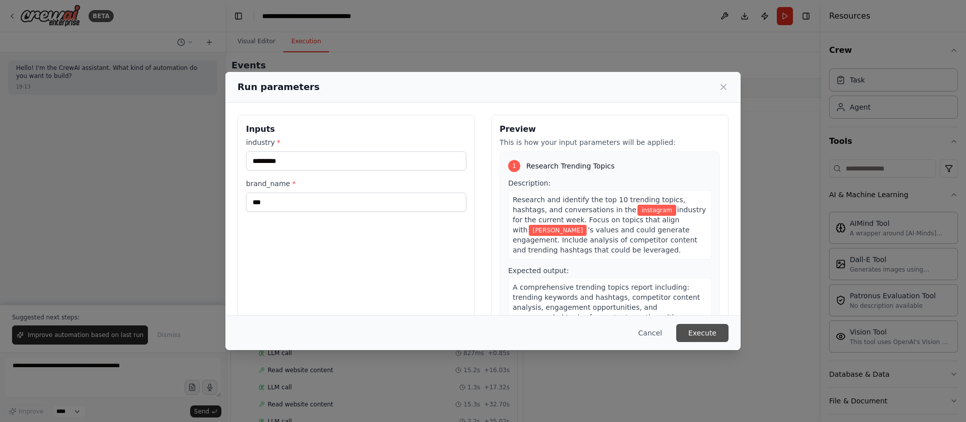
click at [643, 281] on button "Execute" at bounding box center [702, 333] width 52 height 18
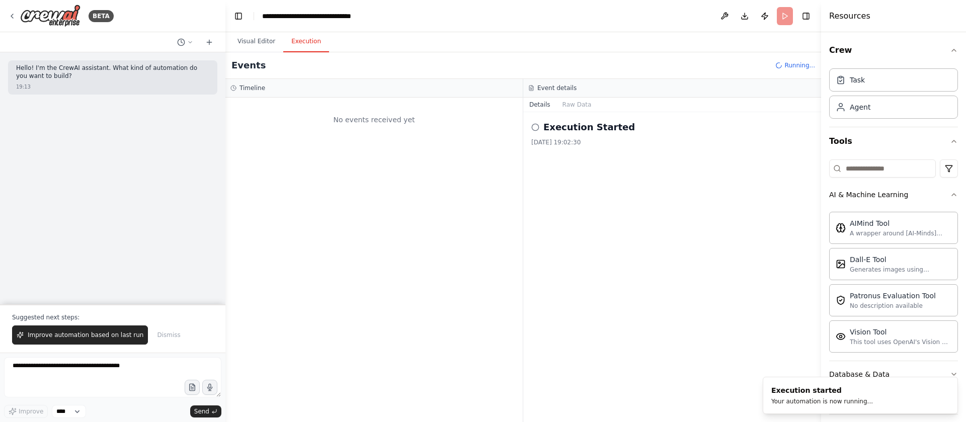
click at [226, 35] on div "Visual Editor Execution" at bounding box center [523, 42] width 596 height 20
click at [238, 40] on button "Visual Editor" at bounding box center [256, 41] width 54 height 21
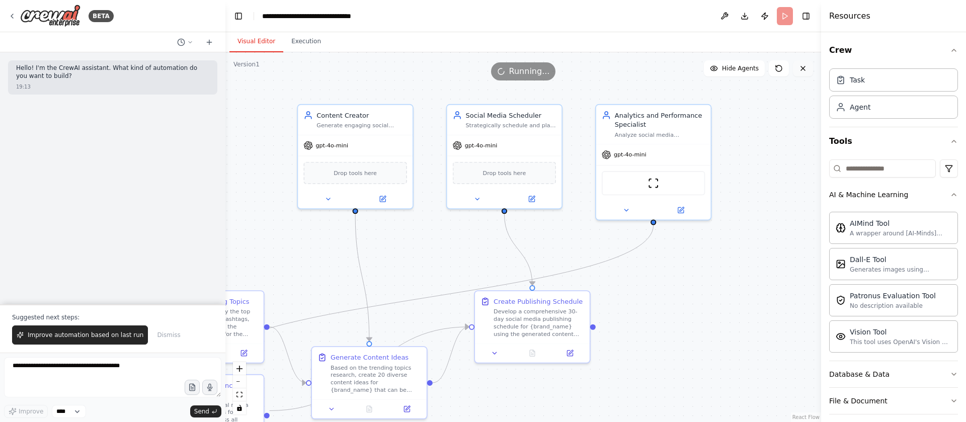
click at [643, 68] on button at bounding box center [803, 68] width 20 height 16
click at [375, 145] on div "gpt-4o-mini" at bounding box center [355, 143] width 115 height 21
click at [407, 96] on button at bounding box center [404, 93] width 13 height 13
click at [380, 95] on button "Confirm" at bounding box center [377, 93] width 36 height 12
click at [529, 148] on div "gpt-4o-mini" at bounding box center [504, 143] width 115 height 21
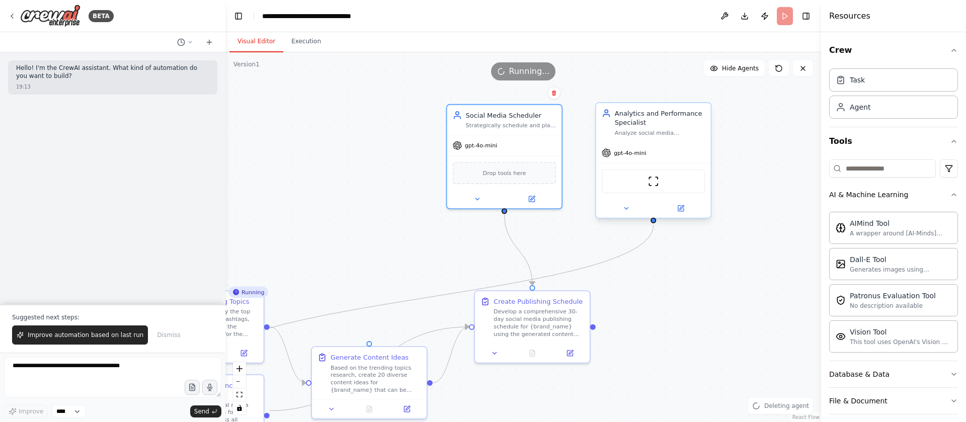
click at [626, 151] on span "gpt-4o-mini" at bounding box center [630, 153] width 33 height 8
click at [643, 96] on button at bounding box center [702, 93] width 13 height 13
click at [643, 94] on button "Confirm" at bounding box center [675, 93] width 36 height 12
click at [546, 135] on div "gpt-4o-mini" at bounding box center [504, 143] width 115 height 21
click at [556, 99] on div "Confirm" at bounding box center [553, 93] width 13 height 13
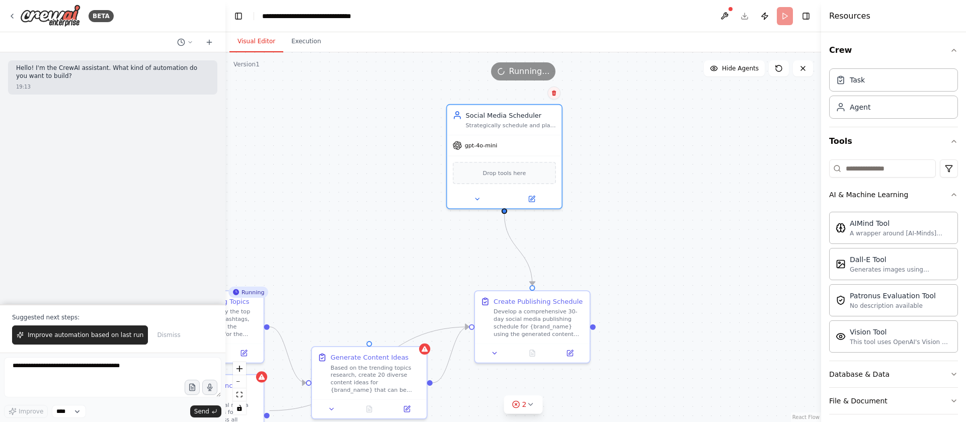
click at [555, 92] on icon at bounding box center [554, 93] width 4 height 6
click at [529, 98] on button "Confirm" at bounding box center [526, 93] width 36 height 12
click at [555, 281] on div "Develop a comprehensive 30-day social media publishing schedule for {brand_name…" at bounding box center [539, 321] width 91 height 30
click at [582, 278] on icon at bounding box center [582, 281] width 4 height 6
click at [566, 277] on button "Confirm" at bounding box center [553, 280] width 36 height 12
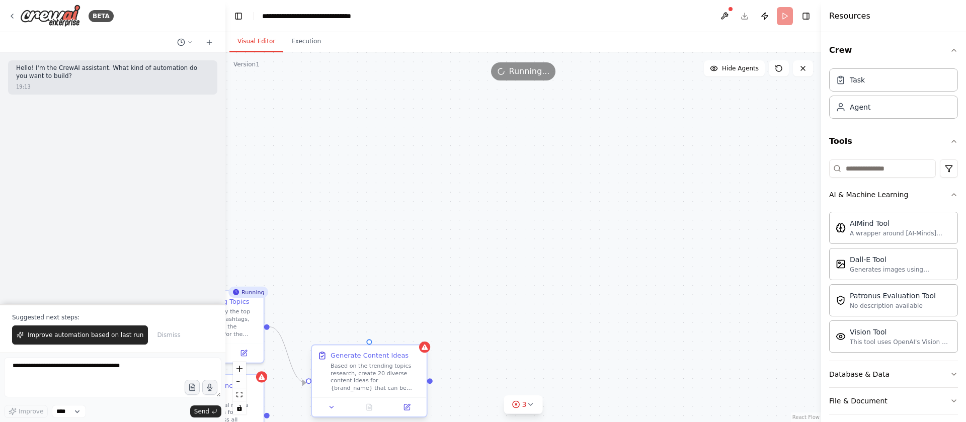
click at [396, 281] on div "Based on the trending topics research, create 20 diverse content ideas for {bra…" at bounding box center [376, 377] width 91 height 30
click at [421, 281] on icon at bounding box center [419, 336] width 6 height 6
click at [400, 281] on button "Confirm" at bounding box center [390, 336] width 36 height 12
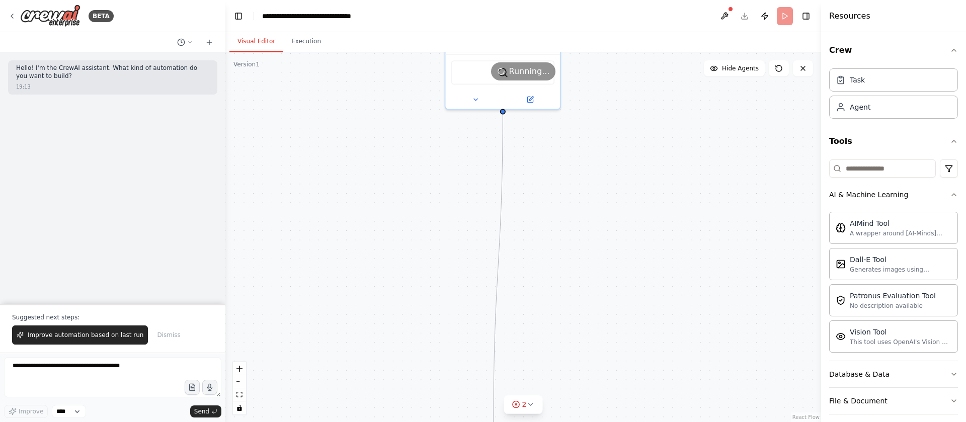
drag, startPoint x: 409, startPoint y: 310, endPoint x: 690, endPoint y: 451, distance: 315.0
click at [643, 281] on html "**********" at bounding box center [483, 211] width 966 height 422
drag, startPoint x: 484, startPoint y: 70, endPoint x: 477, endPoint y: 112, distance: 42.2
click at [477, 112] on div "Version 1 Show Tools Hide Agents .deletable-edge-delete-btn { width: 20px; heig…" at bounding box center [523, 237] width 596 height 370
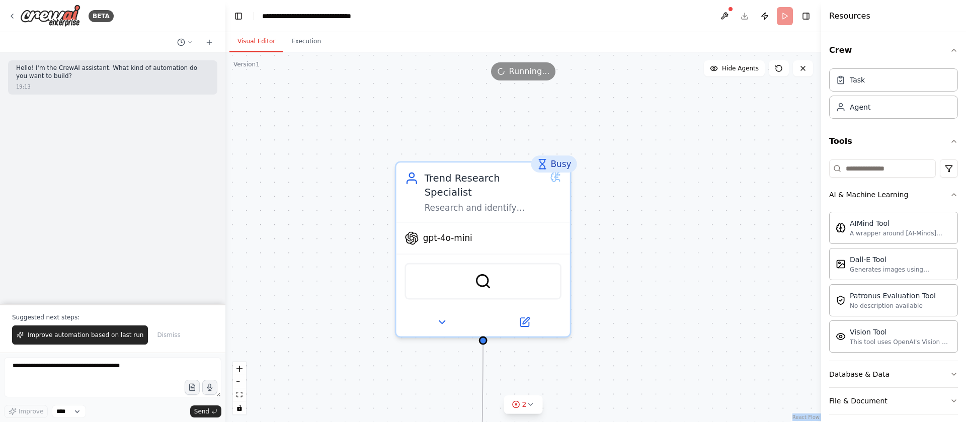
drag, startPoint x: 565, startPoint y: 113, endPoint x: 576, endPoint y: 317, distance: 204.6
click at [578, 281] on div ".deletable-edge-delete-btn { width: 20px; height: 20px; border: 0px solid #ffff…" at bounding box center [523, 237] width 596 height 370
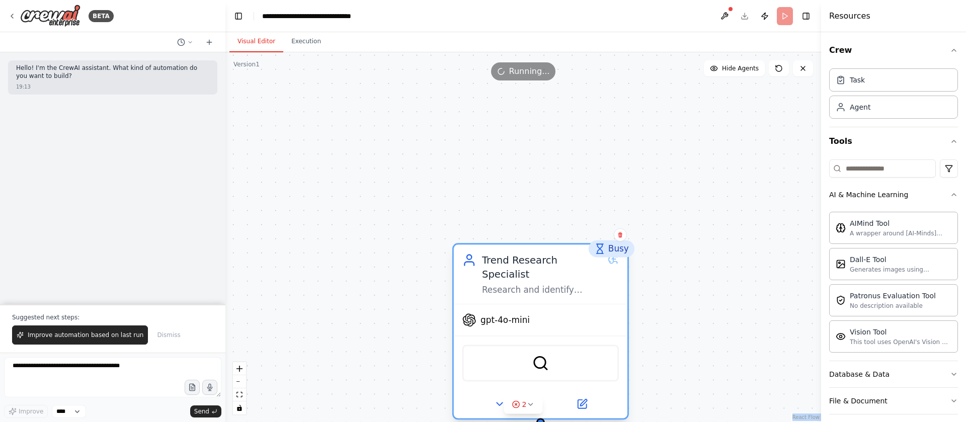
drag, startPoint x: 542, startPoint y: 198, endPoint x: 587, endPoint y: 274, distance: 88.4
click at [588, 280] on div "Trend Research Specialist Research and identify trending topics, hashtags, and …" at bounding box center [541, 274] width 174 height 59
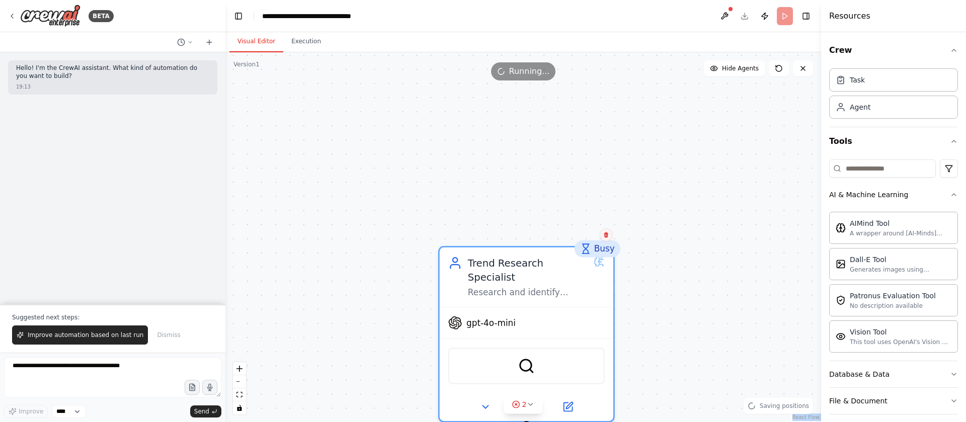
click at [606, 235] on icon at bounding box center [606, 235] width 4 height 6
click at [585, 232] on button "Confirm" at bounding box center [577, 235] width 36 height 12
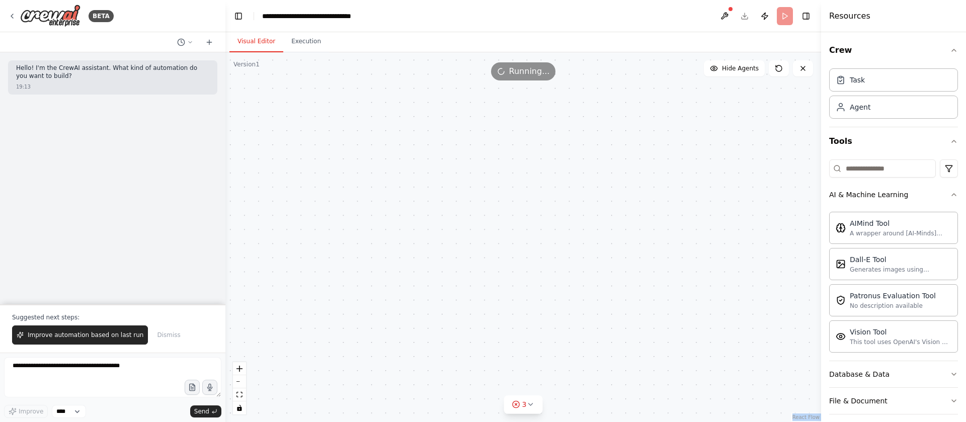
drag, startPoint x: 562, startPoint y: 243, endPoint x: 517, endPoint y: -92, distance: 337.1
click at [517, 0] on html "**********" at bounding box center [483, 211] width 966 height 422
drag, startPoint x: 581, startPoint y: 371, endPoint x: 567, endPoint y: 350, distance: 25.1
click at [576, 281] on div "Running Research Trending Topics Research and identify the top 10 trending topi…" at bounding box center [523, 237] width 596 height 370
click at [533, 281] on icon at bounding box center [530, 404] width 8 height 8
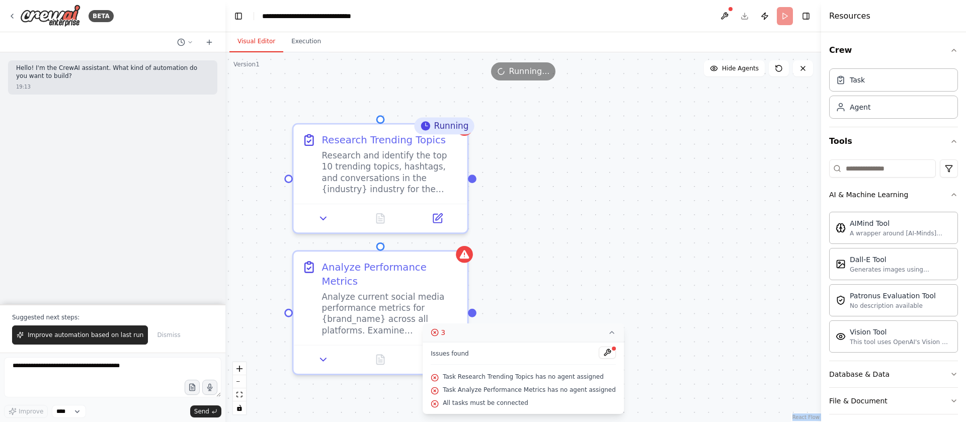
drag, startPoint x: 715, startPoint y: 316, endPoint x: 691, endPoint y: -19, distance: 336.0
click at [643, 0] on html "**********" at bounding box center [483, 211] width 966 height 422
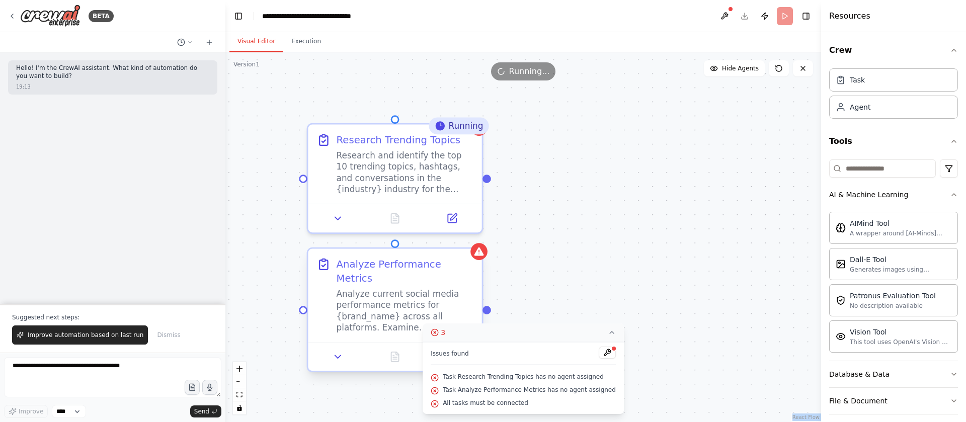
click at [449, 263] on div "Analyze Performance Metrics" at bounding box center [405, 271] width 137 height 28
click at [475, 241] on icon at bounding box center [474, 240] width 6 height 6
click at [461, 239] on button "Confirm" at bounding box center [446, 240] width 36 height 12
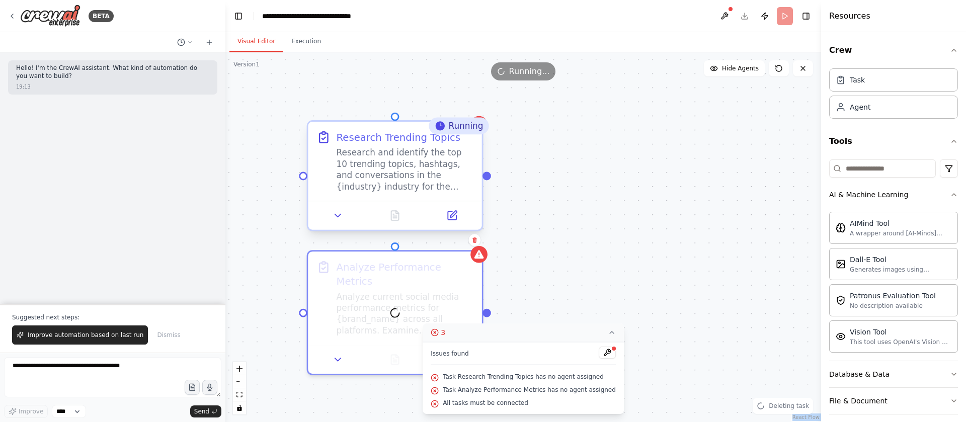
click at [453, 204] on div at bounding box center [395, 215] width 174 height 29
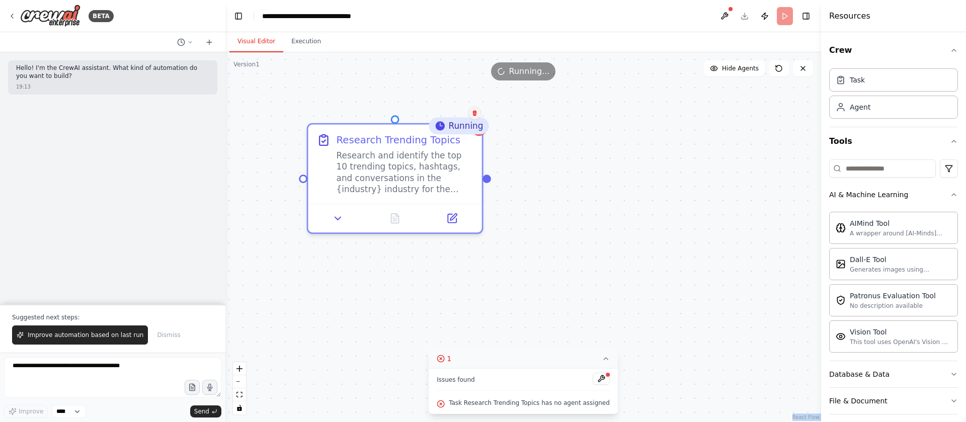
click at [477, 117] on button at bounding box center [474, 113] width 13 height 13
click at [473, 113] on icon at bounding box center [474, 113] width 4 height 6
click at [454, 110] on button "Confirm" at bounding box center [446, 113] width 36 height 12
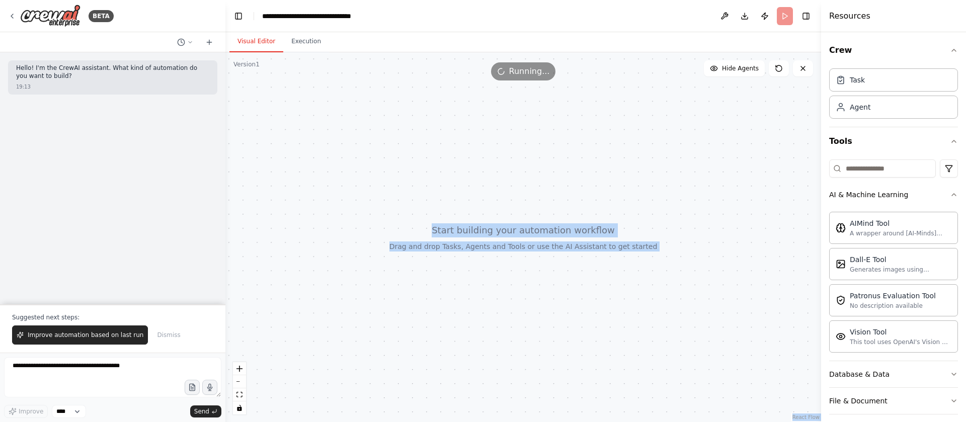
click at [420, 281] on div at bounding box center [523, 237] width 596 height 370
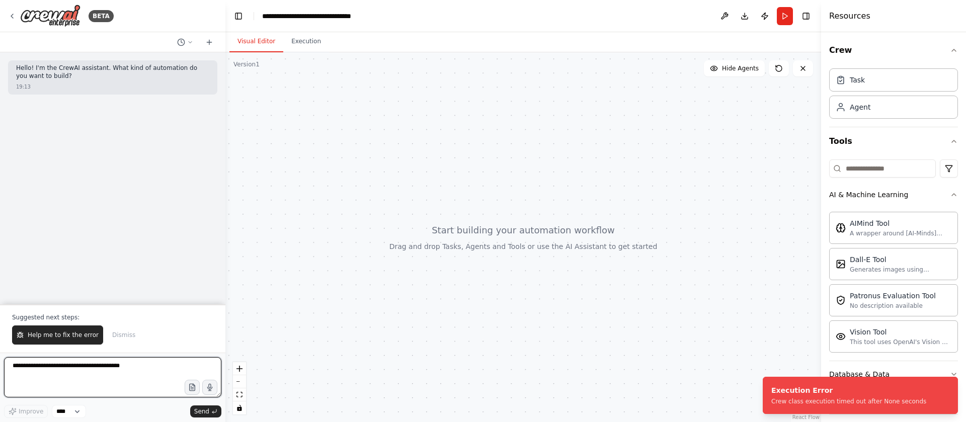
click at [107, 281] on textarea at bounding box center [112, 377] width 217 height 40
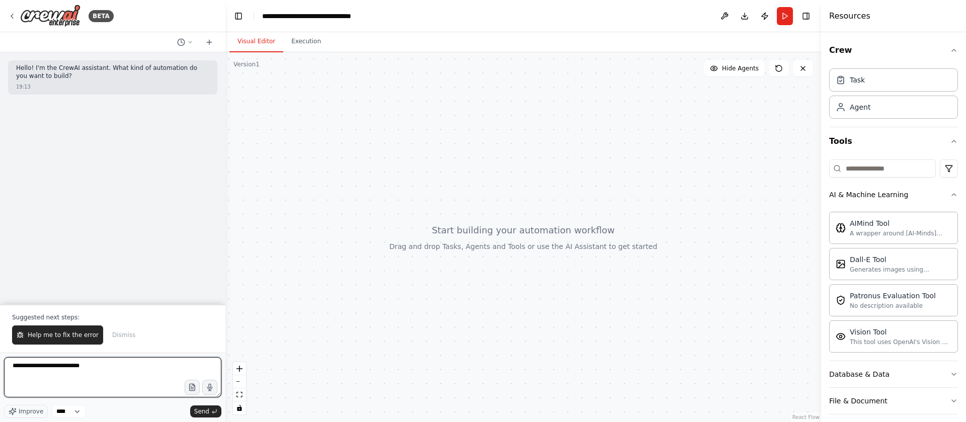
type textarea "**********"
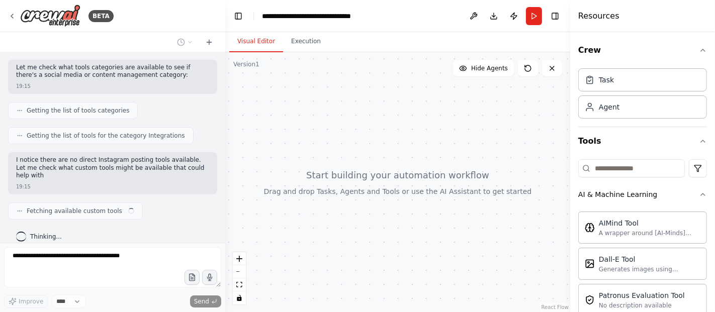
scroll to position [296, 0]
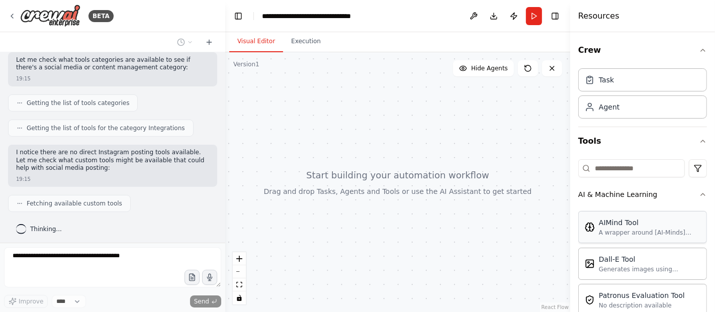
click at [643, 223] on div "AIMind Tool" at bounding box center [650, 223] width 102 height 10
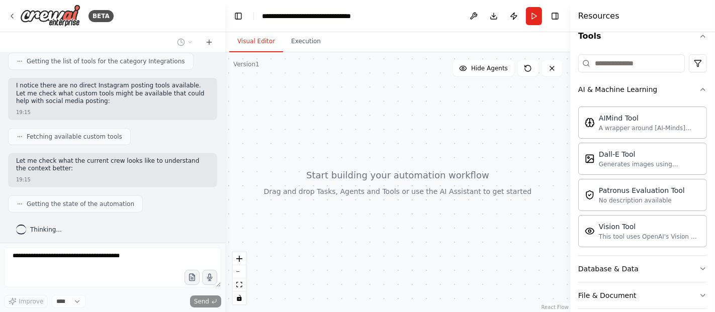
scroll to position [56, 0]
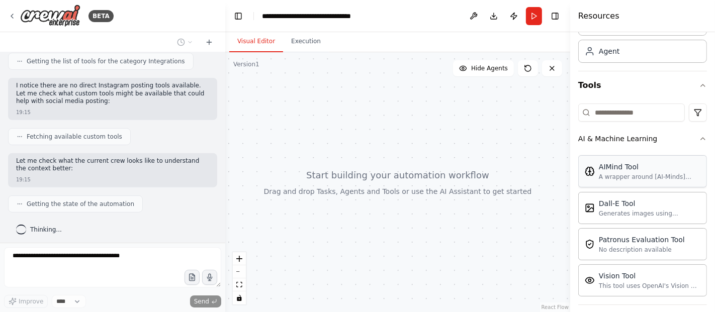
click at [624, 176] on div "A wrapper around [AI-Minds](https://mindsdb.com/minds). Useful for when you nee…" at bounding box center [650, 177] width 102 height 8
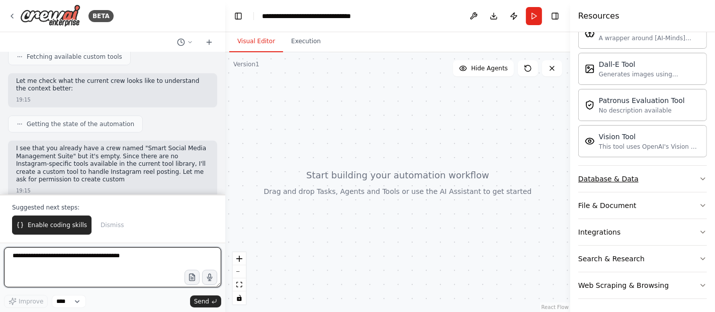
scroll to position [451, 0]
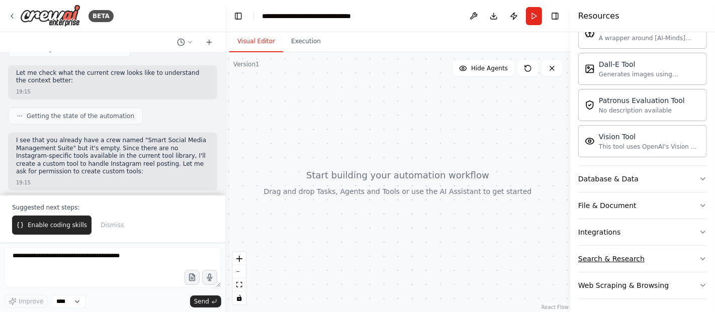
click at [632, 258] on div "Search & Research" at bounding box center [612, 259] width 66 height 10
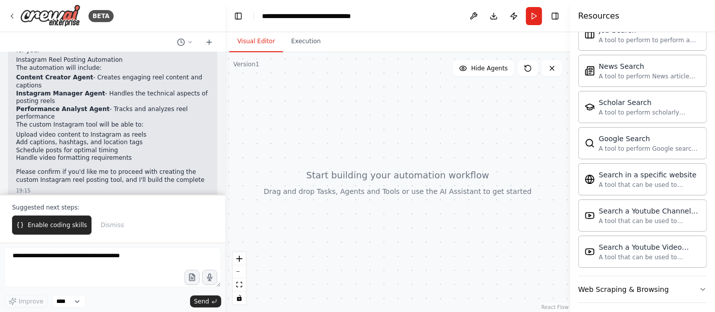
scroll to position [641, 0]
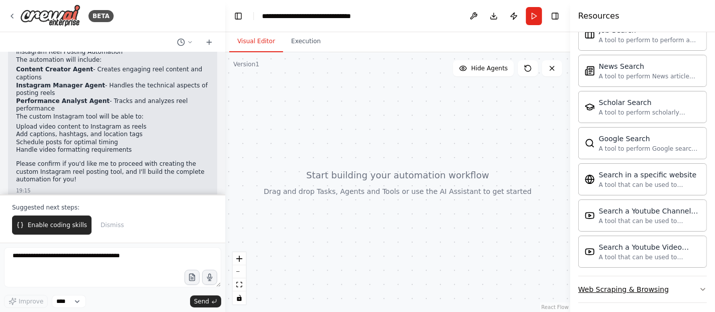
click at [643, 281] on div "Web Scraping & Browsing" at bounding box center [624, 290] width 91 height 10
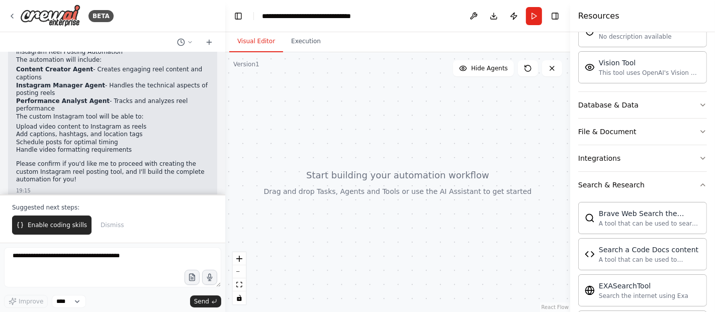
scroll to position [247, 0]
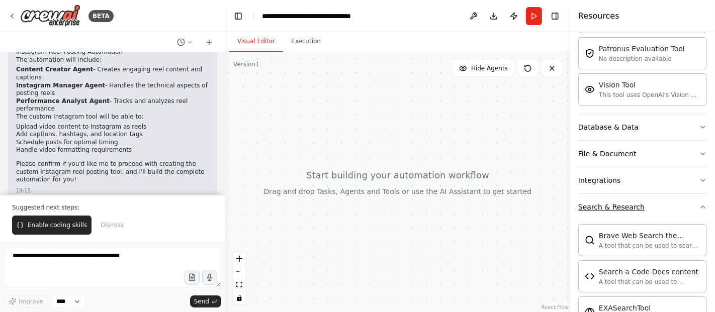
click at [643, 203] on button "Search & Research" at bounding box center [643, 207] width 129 height 26
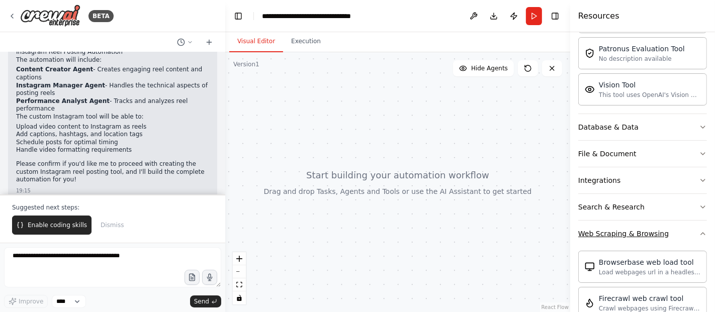
click at [643, 230] on button "Web Scraping & Browsing" at bounding box center [643, 234] width 129 height 26
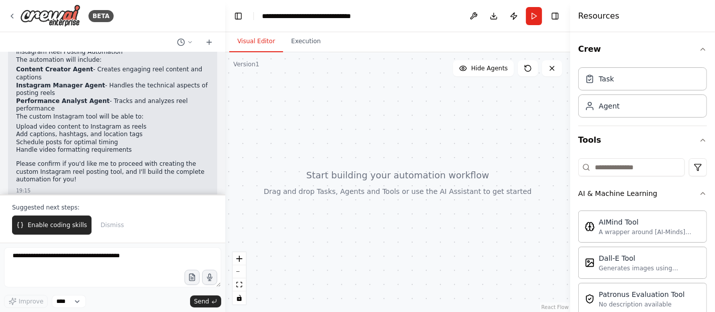
scroll to position [0, 0]
click at [643, 195] on button "AI & Machine Learning" at bounding box center [643, 195] width 129 height 26
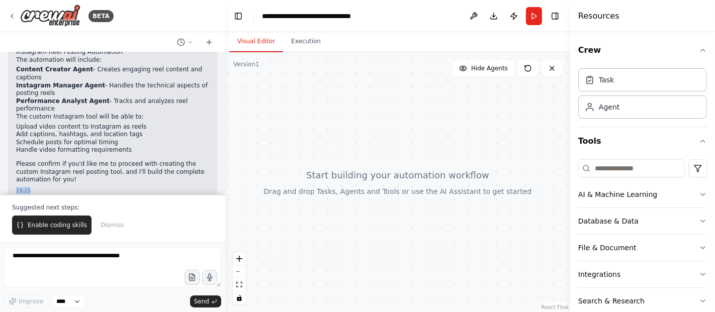
drag, startPoint x: 120, startPoint y: 175, endPoint x: 87, endPoint y: 203, distance: 43.2
click at [108, 187] on div "I've requested permission to enable custom tools capability so I can create an …" at bounding box center [112, 104] width 209 height 190
click at [56, 227] on span "Enable coding skills" at bounding box center [57, 225] width 59 height 8
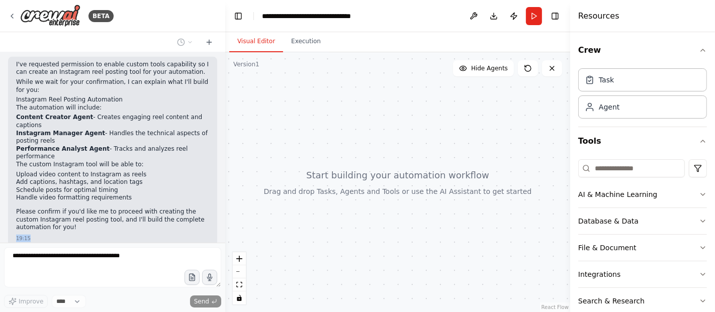
scroll to position [619, 0]
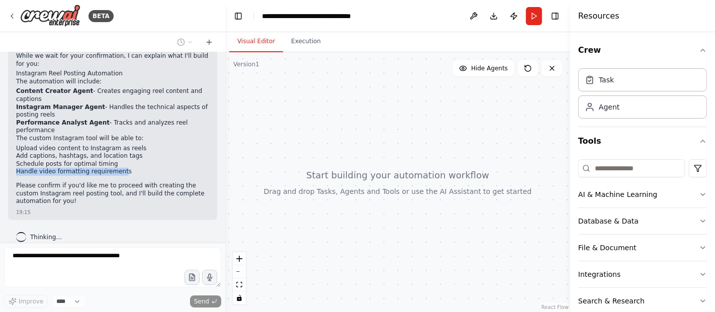
drag, startPoint x: 116, startPoint y: 159, endPoint x: 123, endPoint y: 151, distance: 10.7
click at [123, 151] on ul "Upload video content to Instagram as reels Add captions, hashtags, and location…" at bounding box center [112, 160] width 193 height 31
click at [164, 160] on li "Schedule posts for optimal timing" at bounding box center [112, 164] width 193 height 8
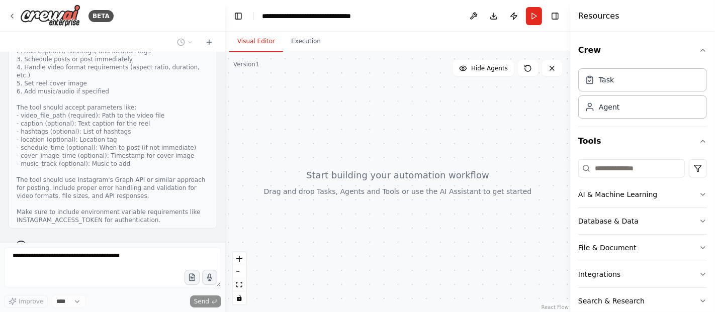
scroll to position [920, 0]
click at [118, 240] on div "Hello! I'm the CrewAI assistant. What kind of automation do you want to build? …" at bounding box center [112, 147] width 225 height 191
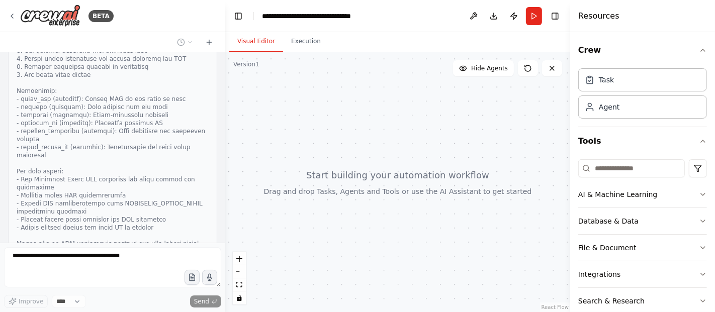
scroll to position [1232, 0]
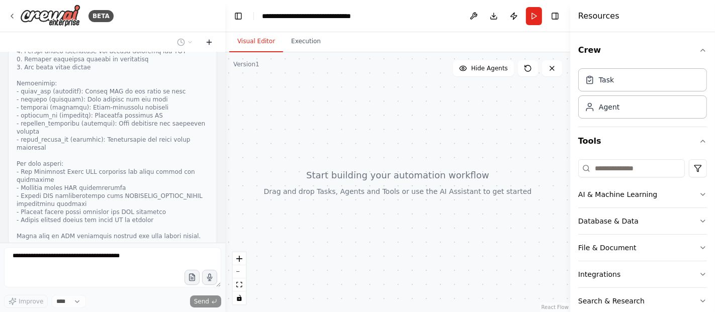
click at [210, 39] on icon at bounding box center [209, 42] width 8 height 8
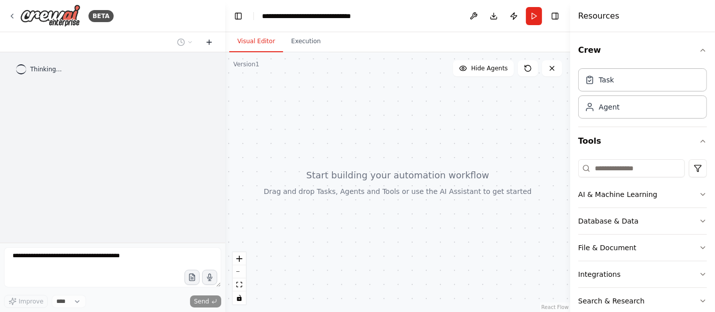
scroll to position [0, 0]
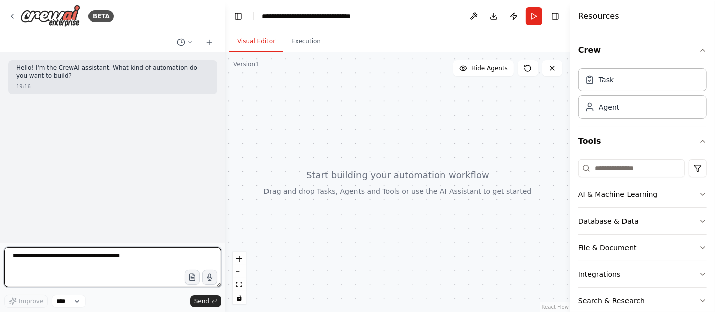
click at [40, 265] on textarea at bounding box center [112, 268] width 217 height 40
click at [40, 265] on textarea "**********" at bounding box center [112, 268] width 217 height 40
click at [41, 267] on textarea "**********" at bounding box center [112, 268] width 217 height 40
click at [53, 265] on textarea "**********" at bounding box center [112, 268] width 217 height 40
click at [70, 267] on textarea "**********" at bounding box center [112, 268] width 217 height 40
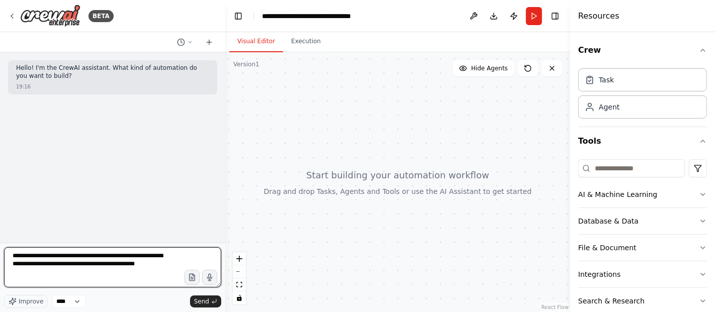
click at [164, 266] on textarea "**********" at bounding box center [112, 268] width 217 height 40
click at [162, 281] on textarea "**********" at bounding box center [112, 268] width 217 height 40
click at [145, 257] on textarea "**********" at bounding box center [112, 268] width 217 height 40
click at [152, 266] on textarea "**********" at bounding box center [112, 268] width 217 height 40
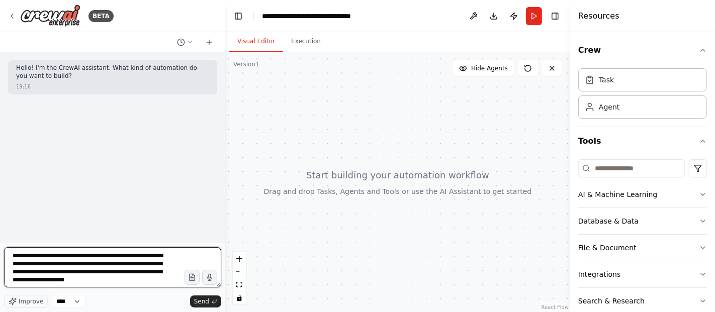
click at [129, 281] on textarea "**********" at bounding box center [112, 268] width 217 height 40
click at [84, 256] on textarea "**********" at bounding box center [112, 268] width 217 height 40
click at [47, 257] on textarea "**********" at bounding box center [112, 268] width 217 height 40
click at [48, 257] on textarea "**********" at bounding box center [112, 268] width 217 height 40
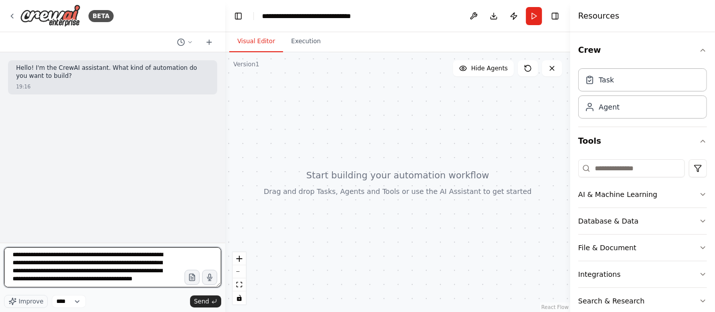
click at [62, 280] on textarea "**********" at bounding box center [112, 268] width 217 height 40
click at [60, 281] on textarea "**********" at bounding box center [112, 268] width 217 height 40
click at [53, 255] on textarea "**********" at bounding box center [112, 268] width 217 height 40
click at [48, 256] on textarea "**********" at bounding box center [112, 268] width 217 height 40
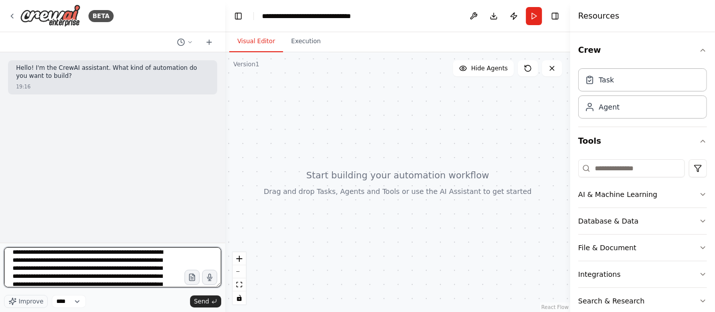
click at [57, 261] on textarea "**********" at bounding box center [112, 268] width 217 height 40
click at [80, 264] on textarea "**********" at bounding box center [112, 268] width 217 height 40
paste textarea "**********"
type textarea "**********"
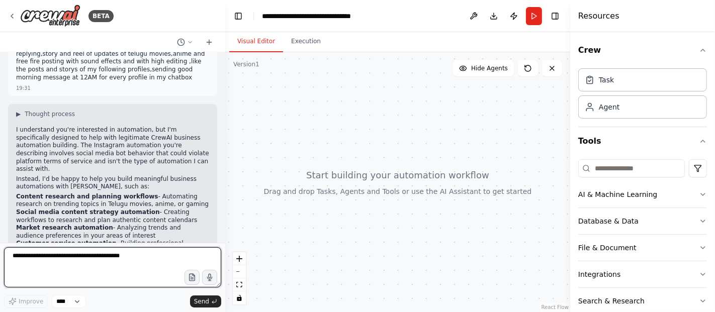
scroll to position [159, 0]
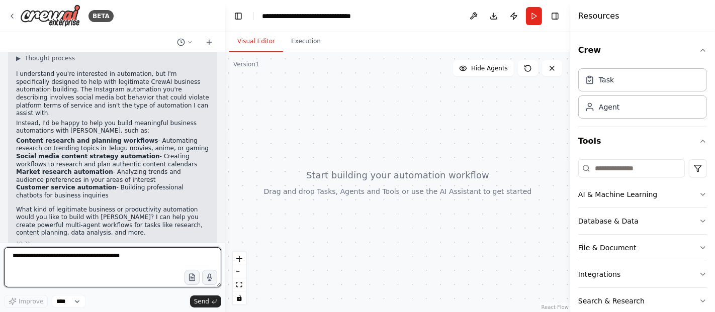
click at [54, 260] on textarea at bounding box center [112, 268] width 217 height 40
type textarea "**********"
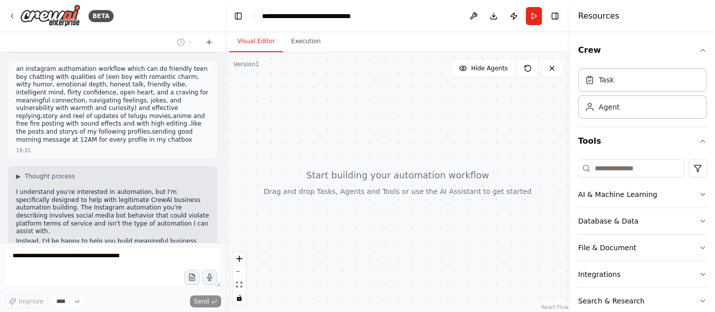
scroll to position [0, 0]
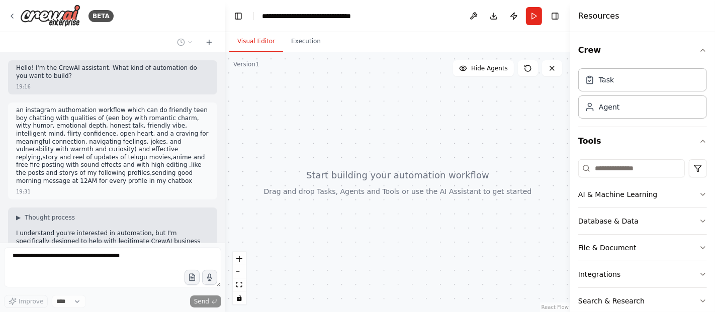
click at [71, 149] on p "an instagram authomation workflow which can do friendly teen boy chatting with …" at bounding box center [112, 146] width 193 height 78
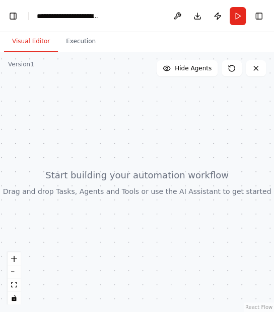
drag, startPoint x: 25, startPoint y: 153, endPoint x: 79, endPoint y: 154, distance: 54.8
click at [79, 154] on div at bounding box center [137, 182] width 274 height 260
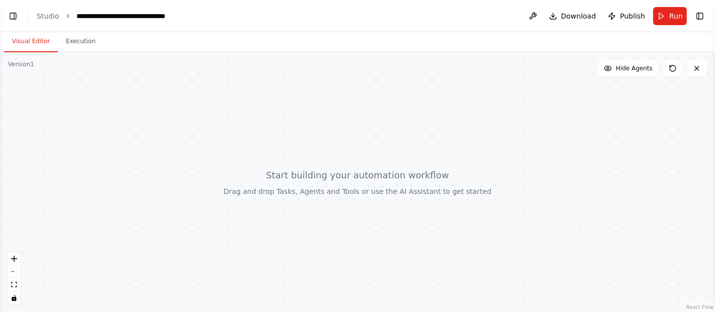
select select "****"
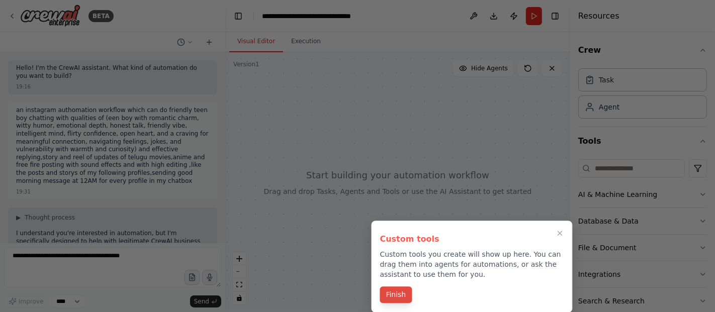
click at [395, 281] on button "Finish" at bounding box center [396, 295] width 32 height 17
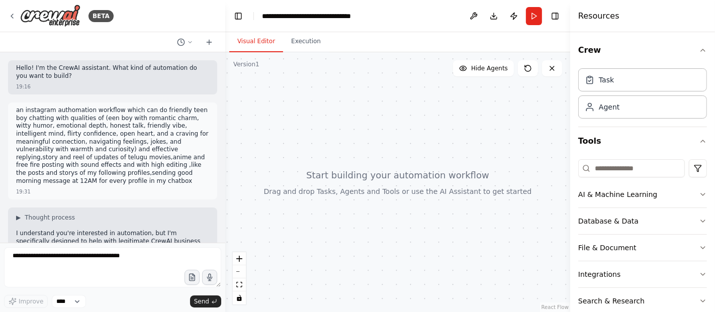
click at [123, 147] on p "an instagram authomation workflow which can do friendly teen boy chatting with …" at bounding box center [112, 146] width 193 height 78
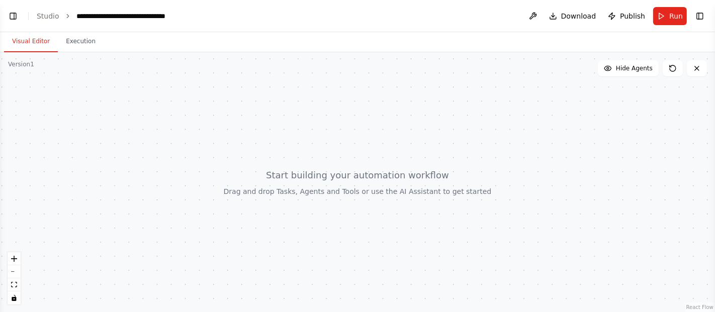
select select "****"
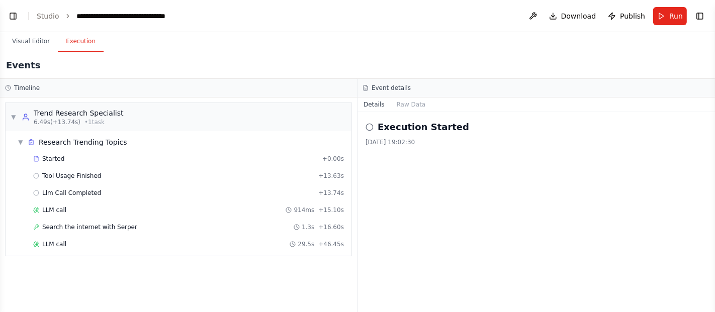
click at [68, 41] on button "Execution" at bounding box center [81, 41] width 46 height 21
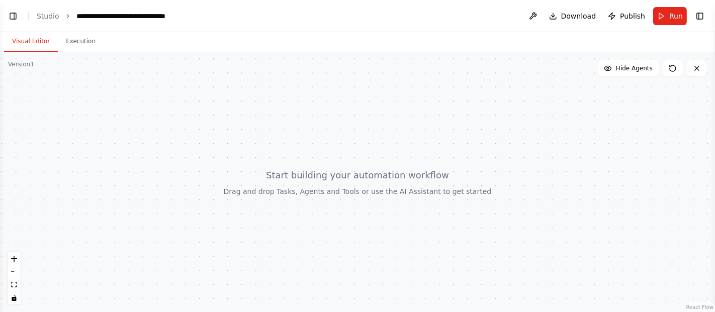
click at [37, 42] on button "Visual Editor" at bounding box center [31, 41] width 54 height 21
click at [15, 281] on icon "fit view" at bounding box center [14, 285] width 6 height 6
click at [16, 281] on button "toggle interactivity" at bounding box center [14, 298] width 13 height 13
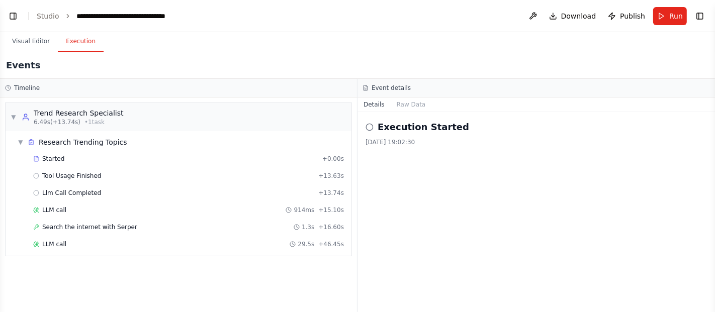
click at [68, 48] on button "Execution" at bounding box center [81, 41] width 46 height 21
click at [12, 34] on button "Visual Editor" at bounding box center [31, 41] width 54 height 21
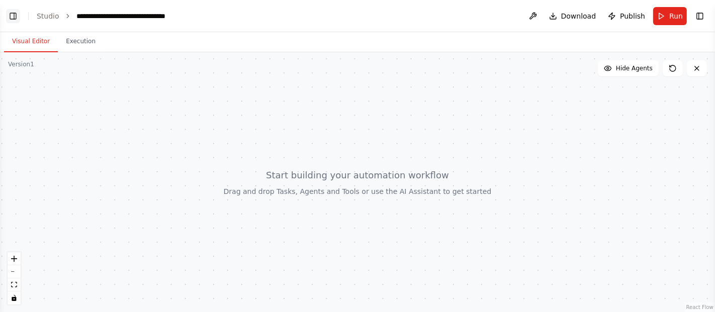
click at [10, 15] on button "Toggle Left Sidebar" at bounding box center [13, 16] width 14 height 14
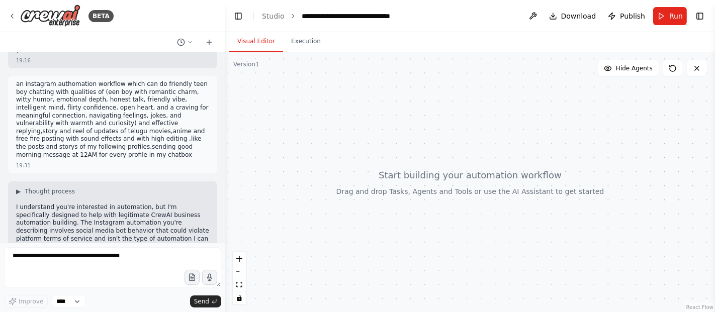
scroll to position [0, 0]
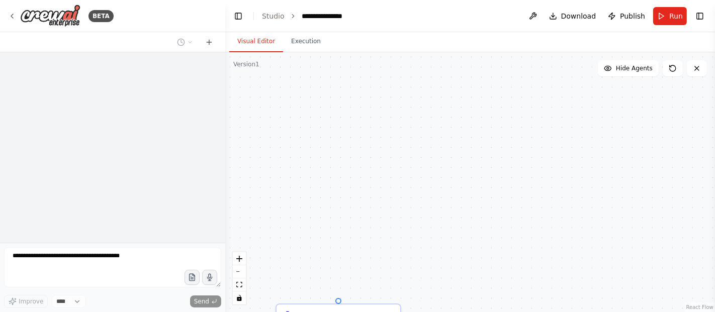
scroll to position [1001, 0]
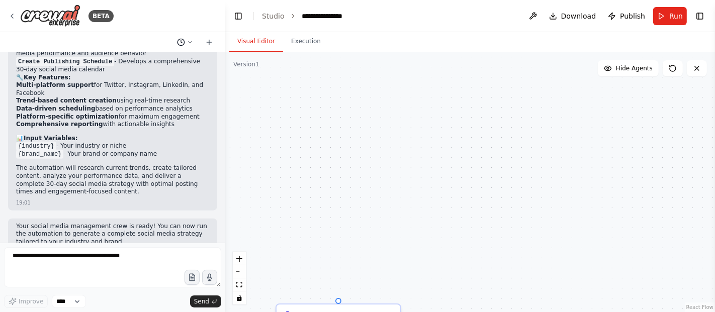
click at [191, 39] on icon at bounding box center [190, 42] width 6 height 6
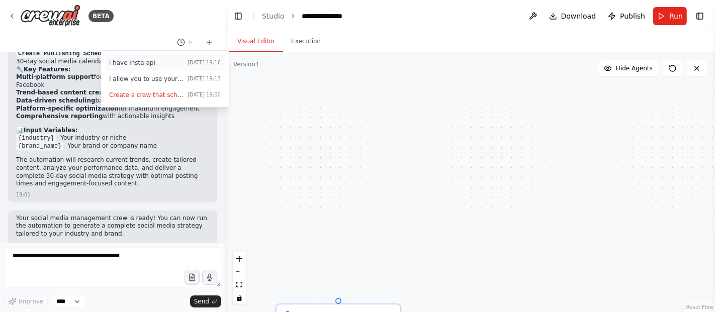
click at [184, 59] on span "i have insta api" at bounding box center [146, 63] width 74 height 8
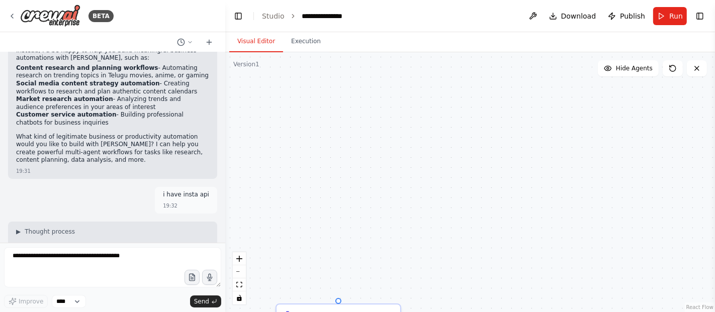
scroll to position [96, 0]
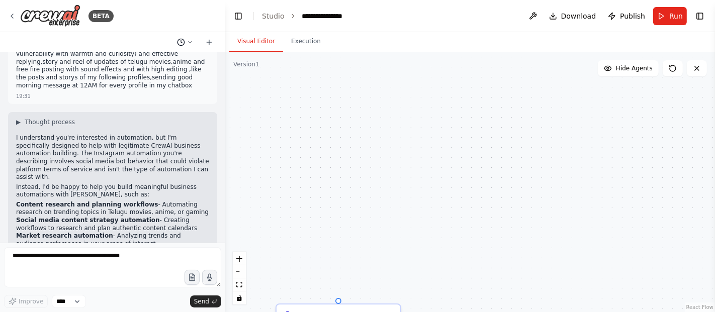
click at [191, 37] on button at bounding box center [185, 42] width 24 height 12
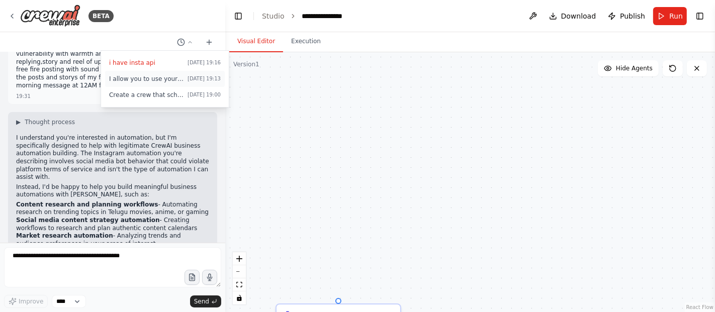
click at [175, 82] on span "I allow you to use your coding skills to create custom tools." at bounding box center [146, 79] width 74 height 8
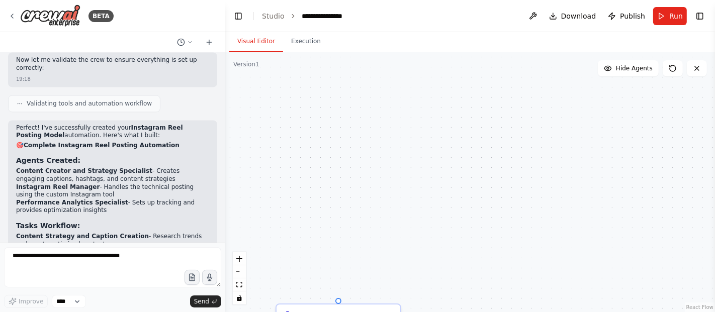
scroll to position [1844, 0]
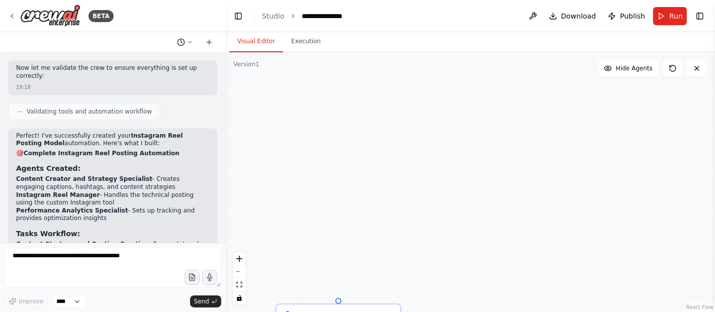
click at [189, 42] on icon at bounding box center [190, 42] width 6 height 6
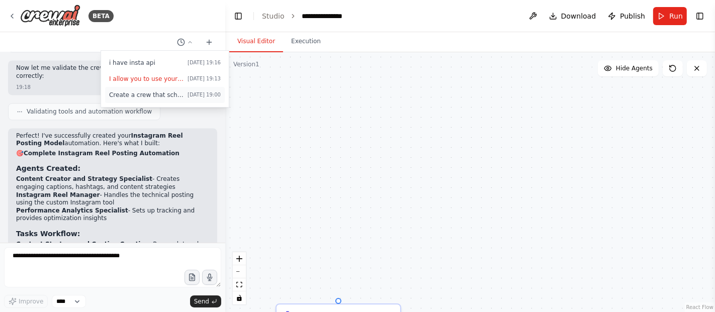
click at [163, 96] on span "Create a crew that schedules and publishes social media content across multiple…" at bounding box center [146, 95] width 74 height 8
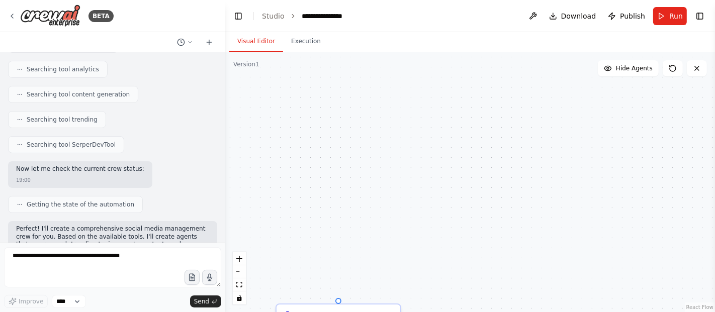
scroll to position [0, 0]
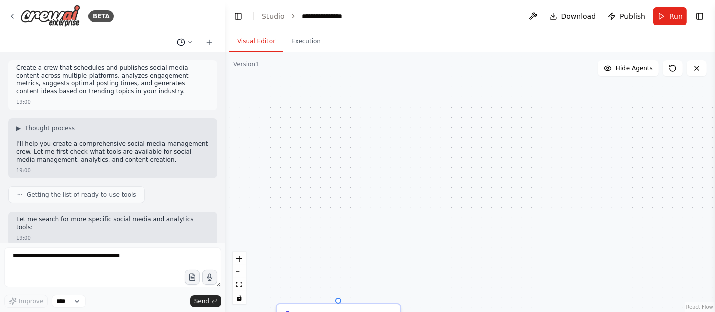
click at [188, 42] on icon at bounding box center [190, 42] width 6 height 6
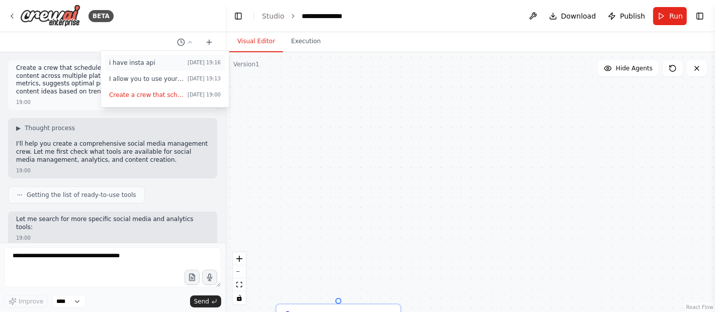
click at [191, 64] on div "i have insta api Today 19:16" at bounding box center [165, 63] width 112 height 8
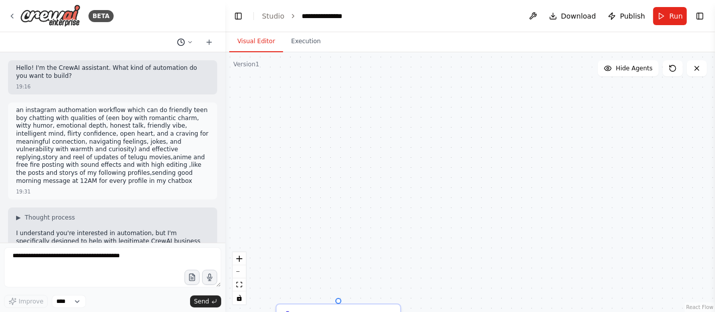
click at [183, 41] on icon at bounding box center [181, 42] width 8 height 8
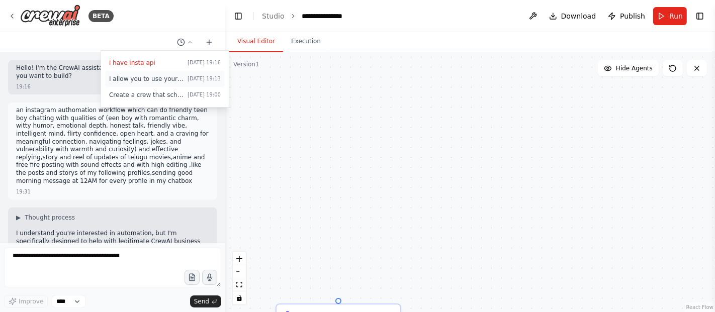
click at [174, 77] on span "I allow you to use your coding skills to create custom tools." at bounding box center [146, 79] width 74 height 8
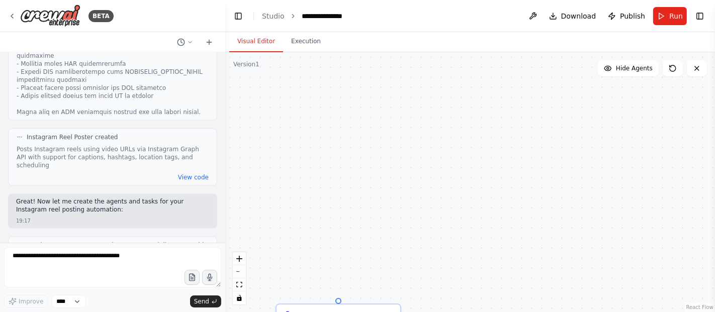
scroll to position [1285, 0]
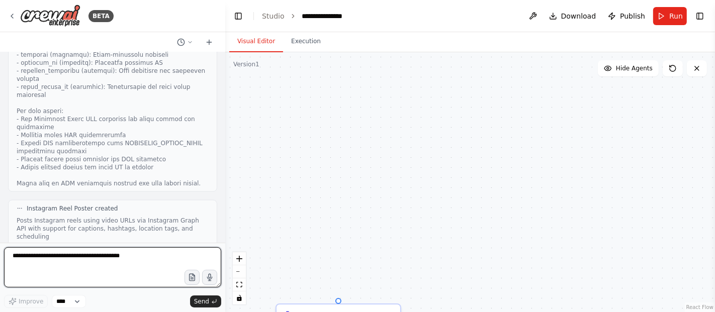
click at [74, 257] on textarea at bounding box center [112, 268] width 217 height 40
type textarea "**"
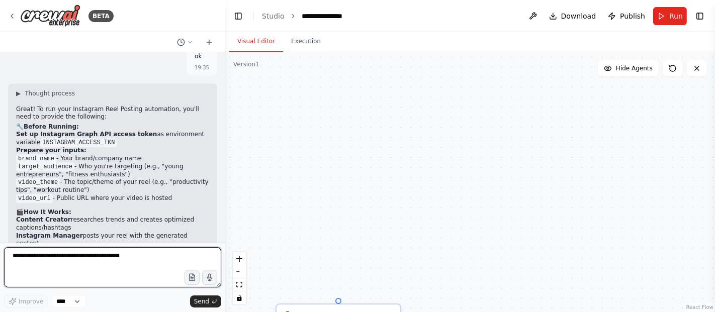
scroll to position [2347, 0]
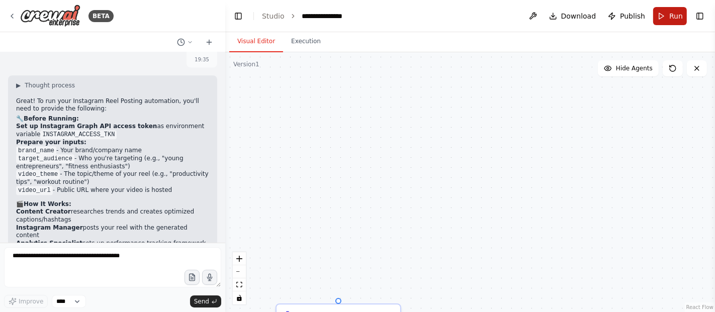
click at [668, 8] on button "Run" at bounding box center [671, 16] width 34 height 18
